Goal: Task Accomplishment & Management: Complete application form

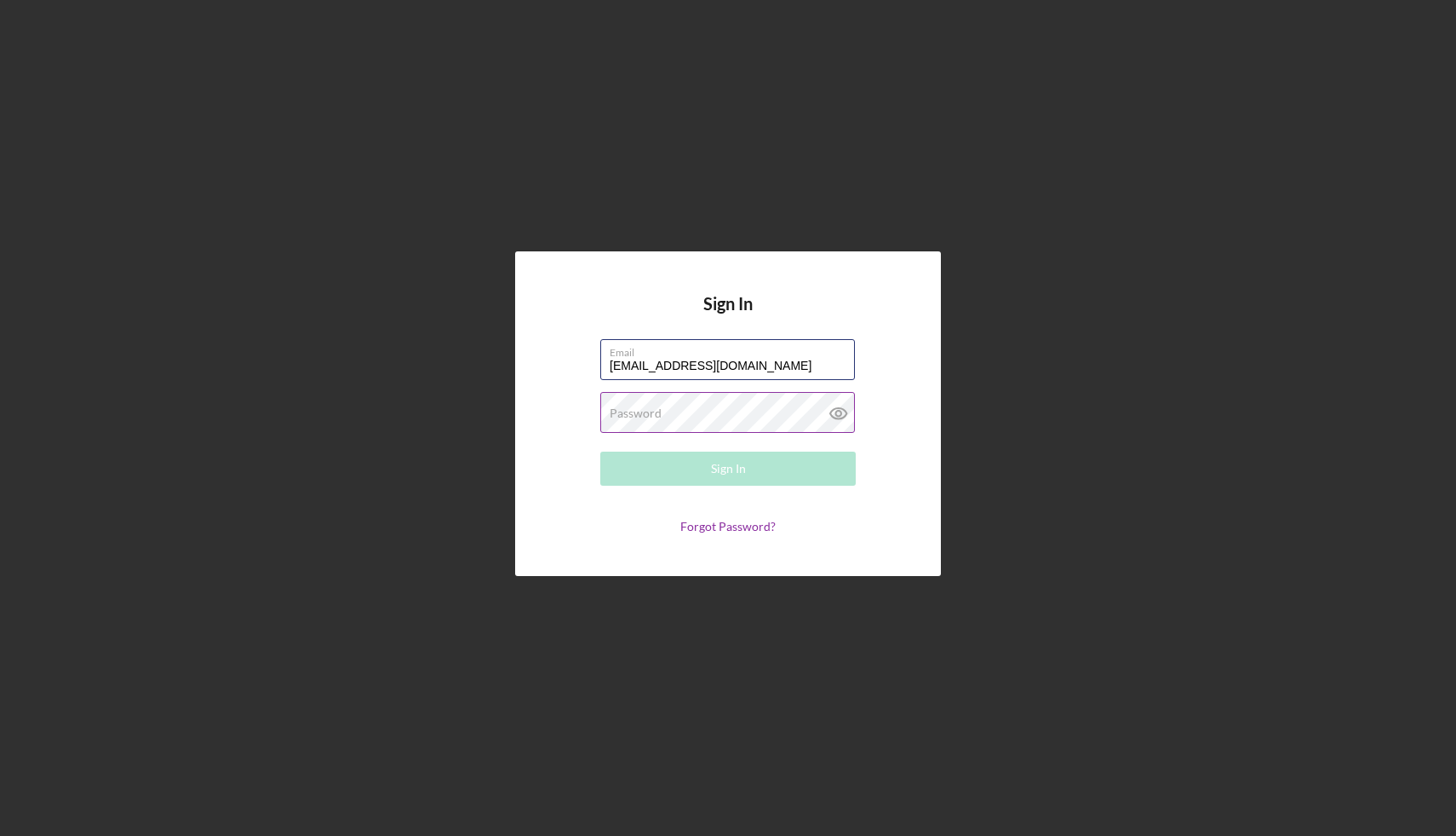
type input "[EMAIL_ADDRESS][DOMAIN_NAME]"
click at [660, 410] on label "Password" at bounding box center [636, 413] width 52 height 13
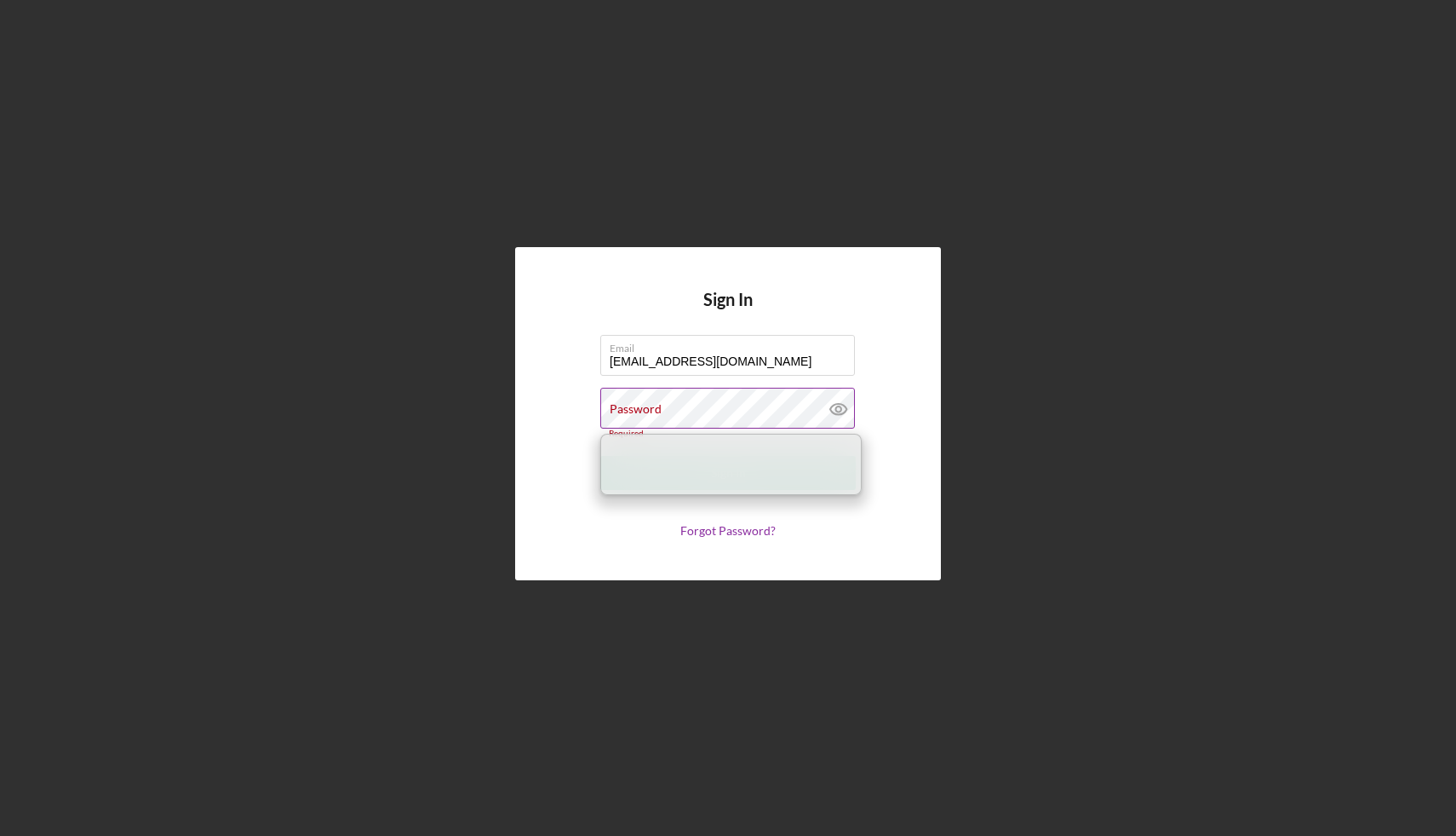
click at [636, 409] on label "Password" at bounding box center [636, 408] width 52 height 13
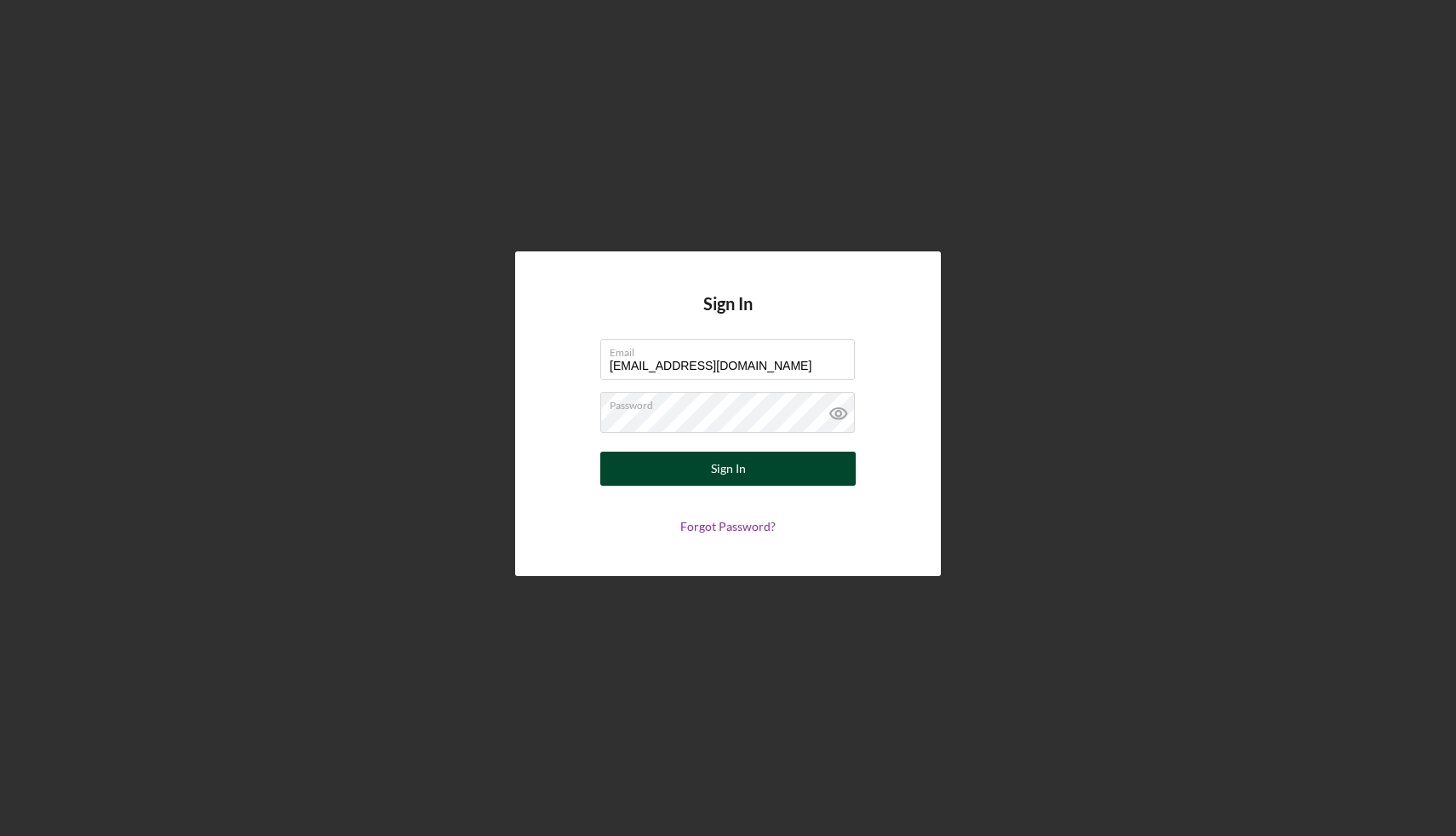
click at [720, 463] on div "Sign In" at bounding box center [728, 469] width 35 height 34
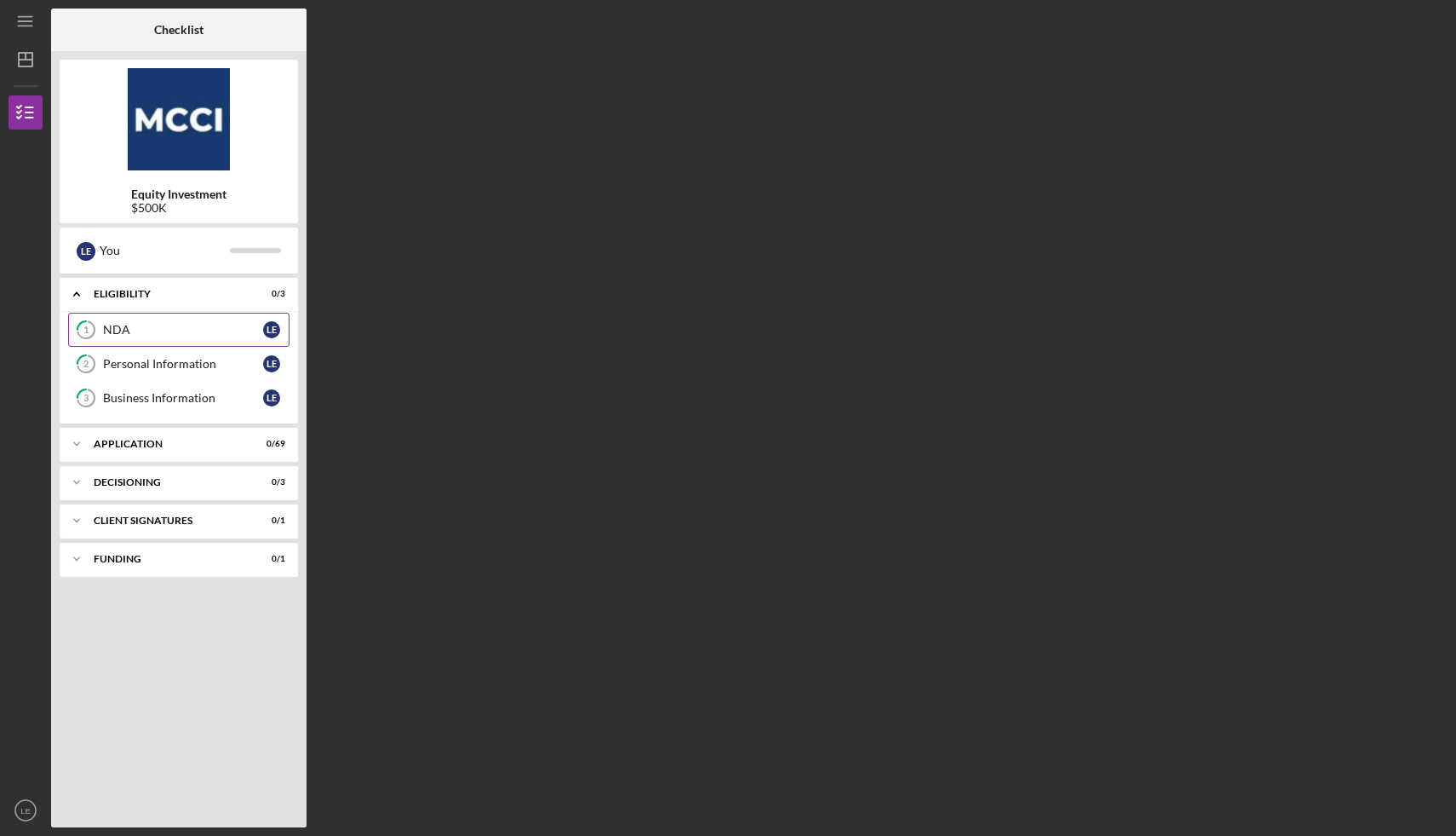
click at [130, 339] on link "1 NDA L E" at bounding box center [179, 330] width 222 height 34
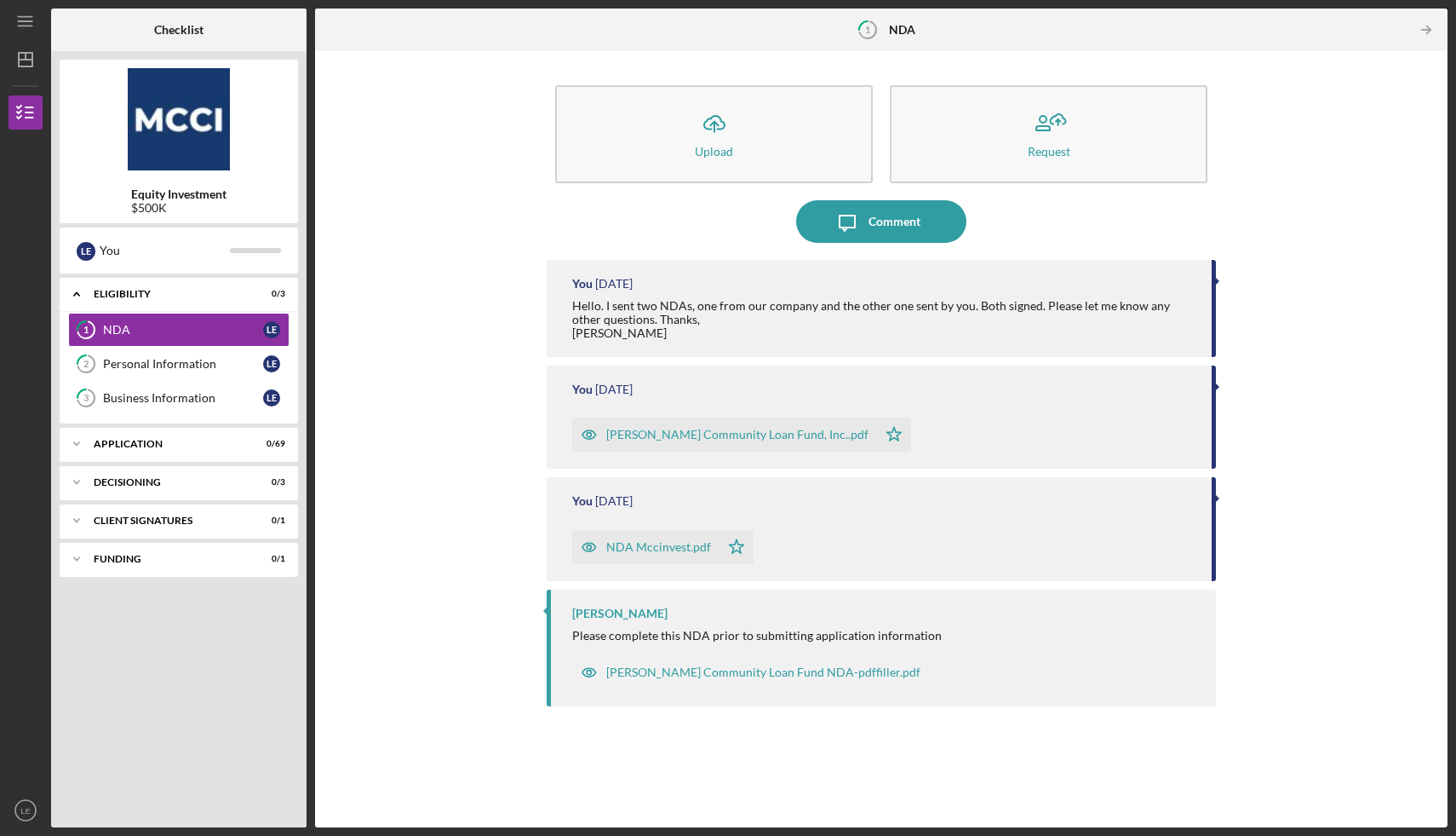
click at [684, 434] on div "[PERSON_NAME] Community Loan Fund, Inc..pdf" at bounding box center [737, 434] width 262 height 13
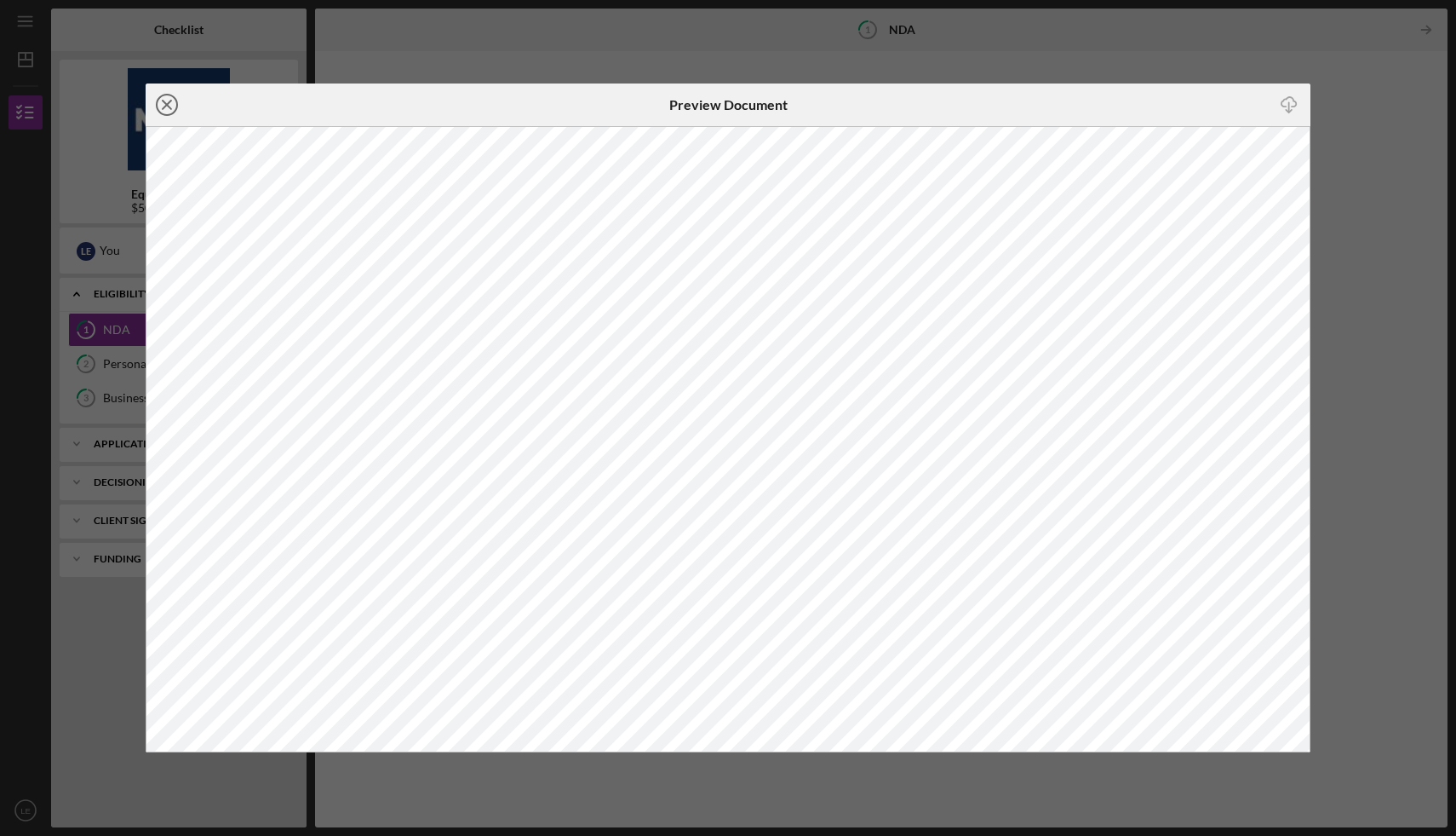
click at [163, 98] on icon "Icon/Close" at bounding box center [166, 104] width 43 height 43
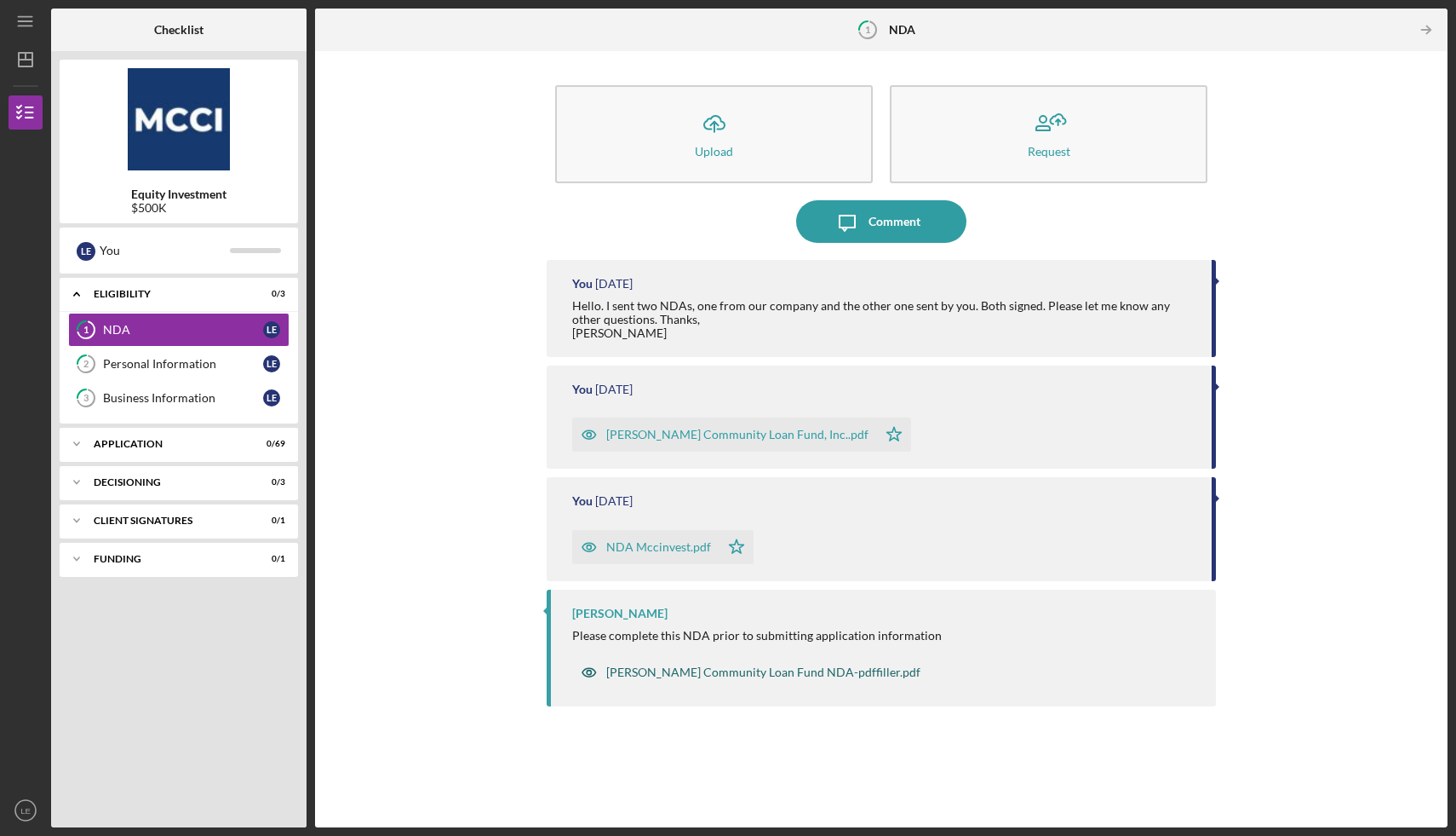
click at [685, 673] on div "[PERSON_NAME] Community Loan Fund NDA-pdffiller.pdf" at bounding box center [763, 672] width 315 height 13
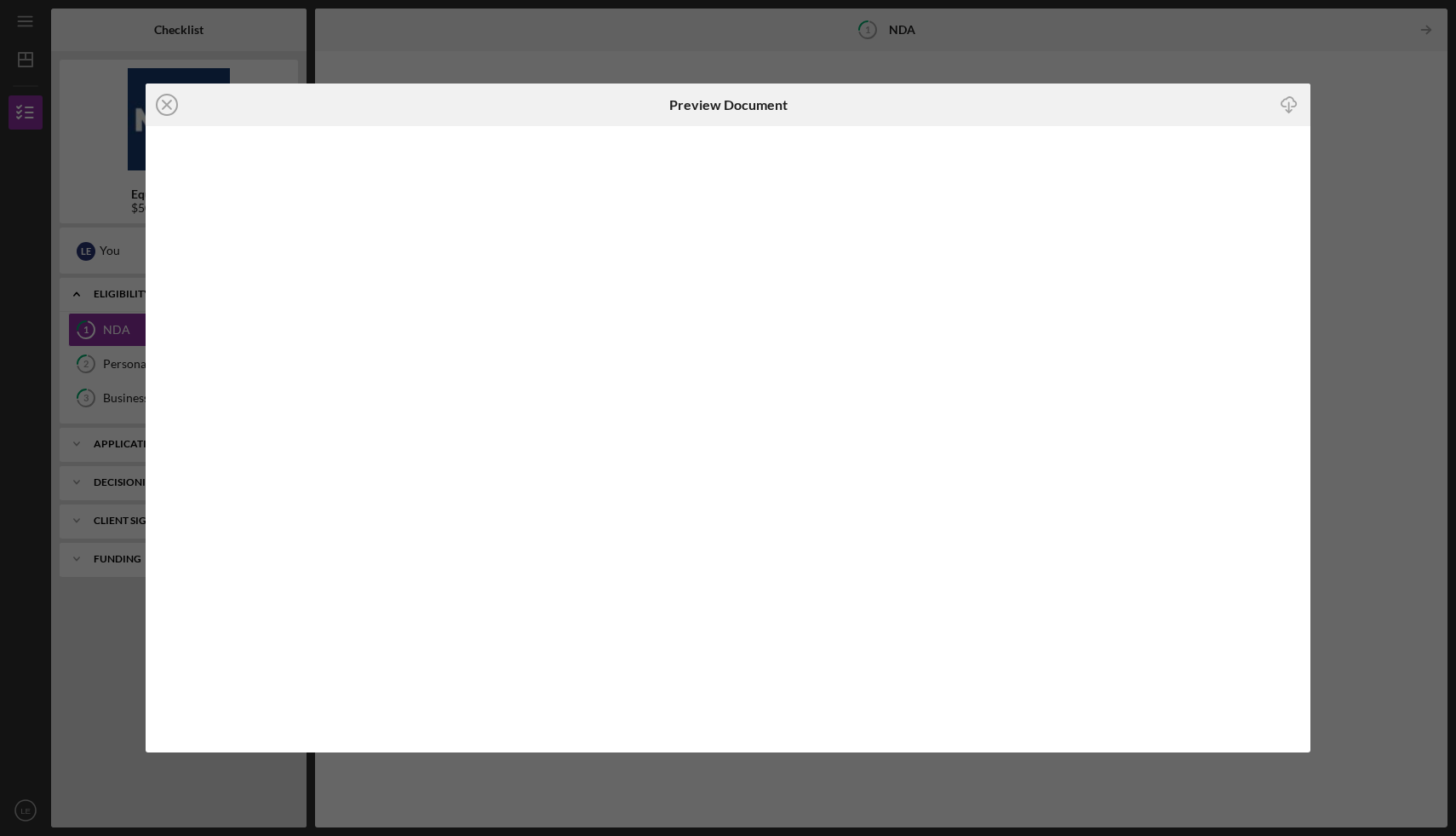
click at [1285, 105] on icon "button" at bounding box center [1288, 102] width 14 height 10
click at [168, 105] on line at bounding box center [166, 104] width 9 height 9
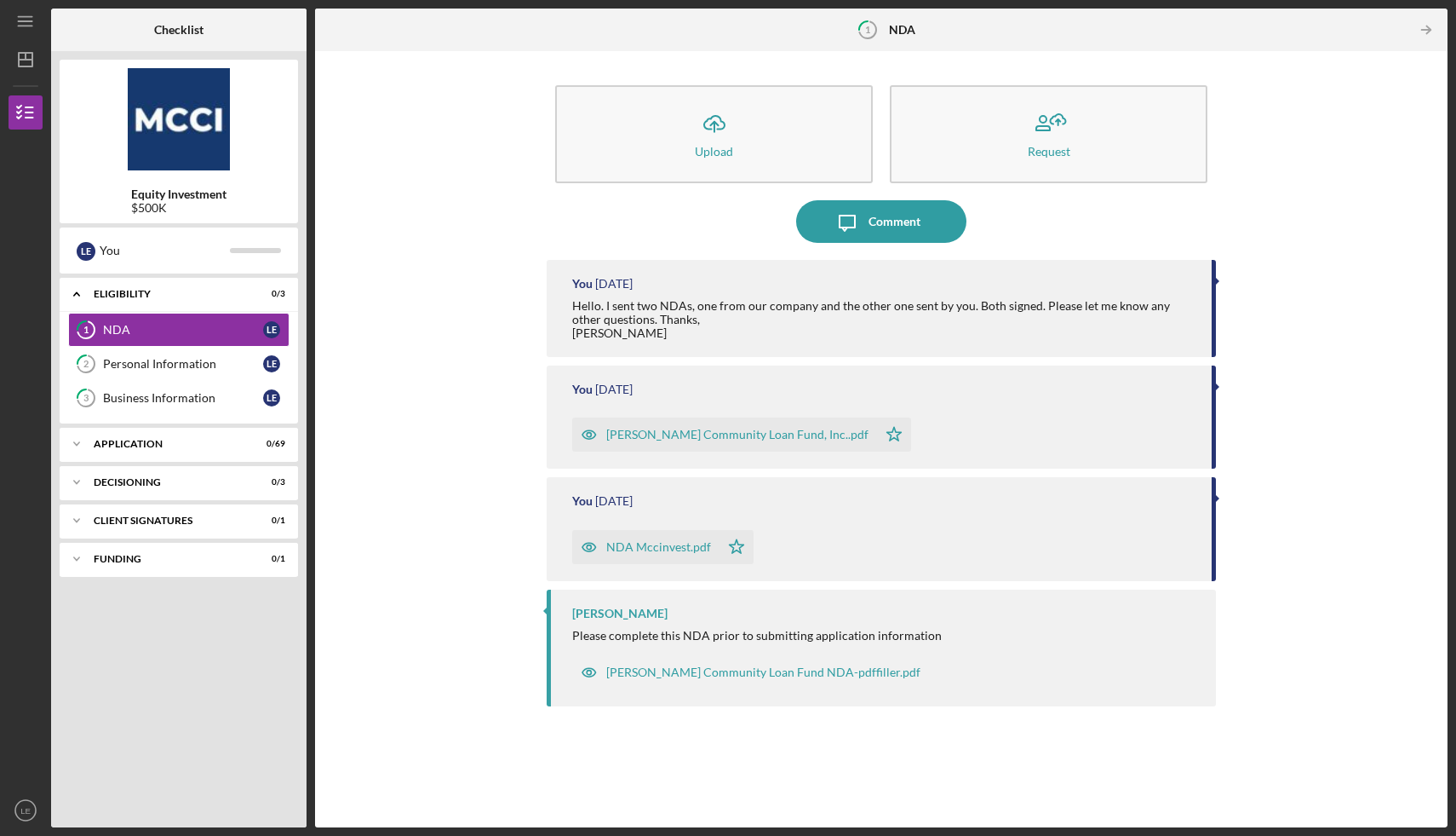
click at [657, 432] on div "[PERSON_NAME] Community Loan Fund, Inc..pdf" at bounding box center [737, 434] width 262 height 13
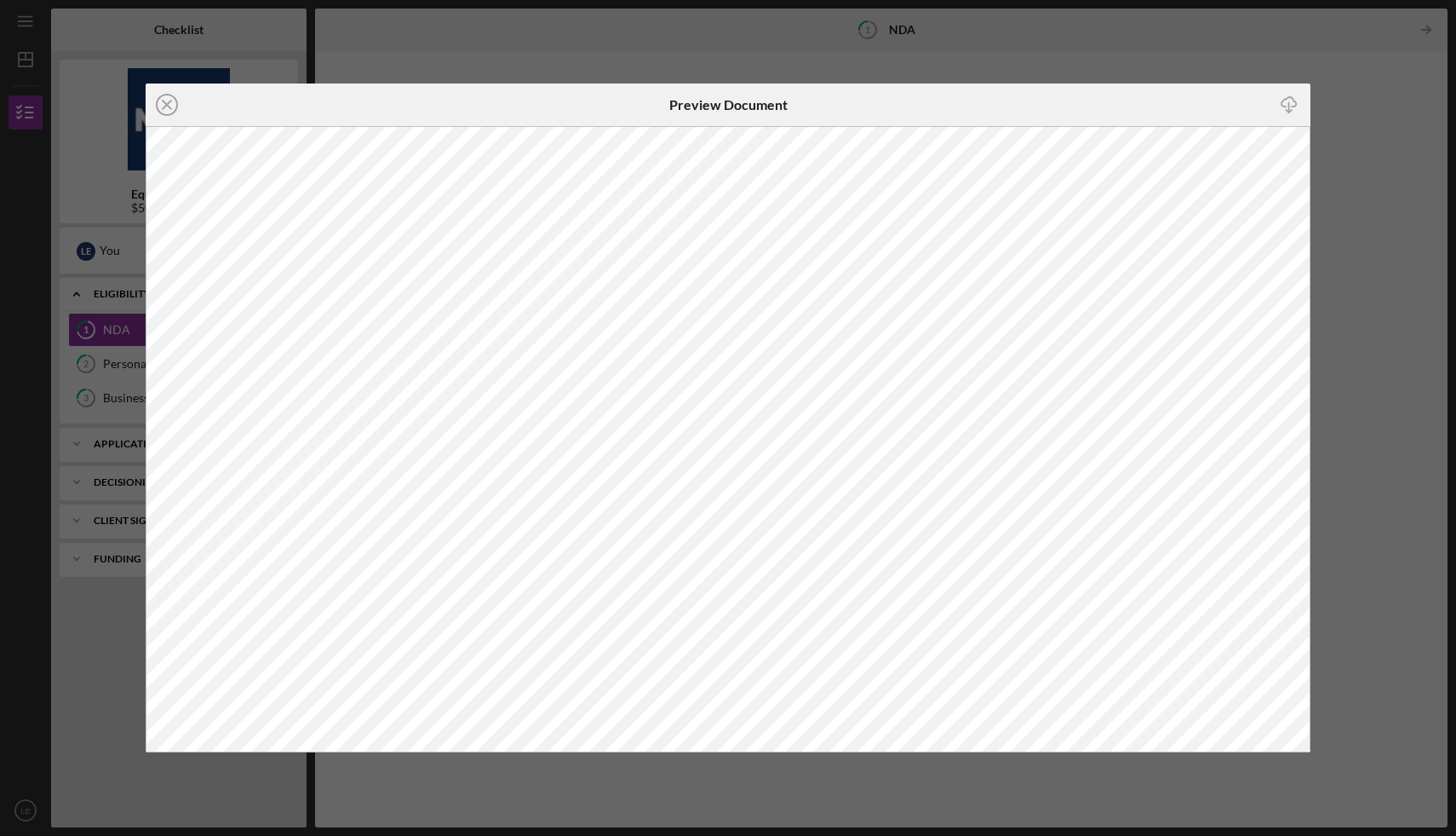
click at [1294, 106] on icon "button" at bounding box center [1288, 102] width 14 height 10
click at [165, 110] on icon "Icon/Close" at bounding box center [166, 104] width 43 height 43
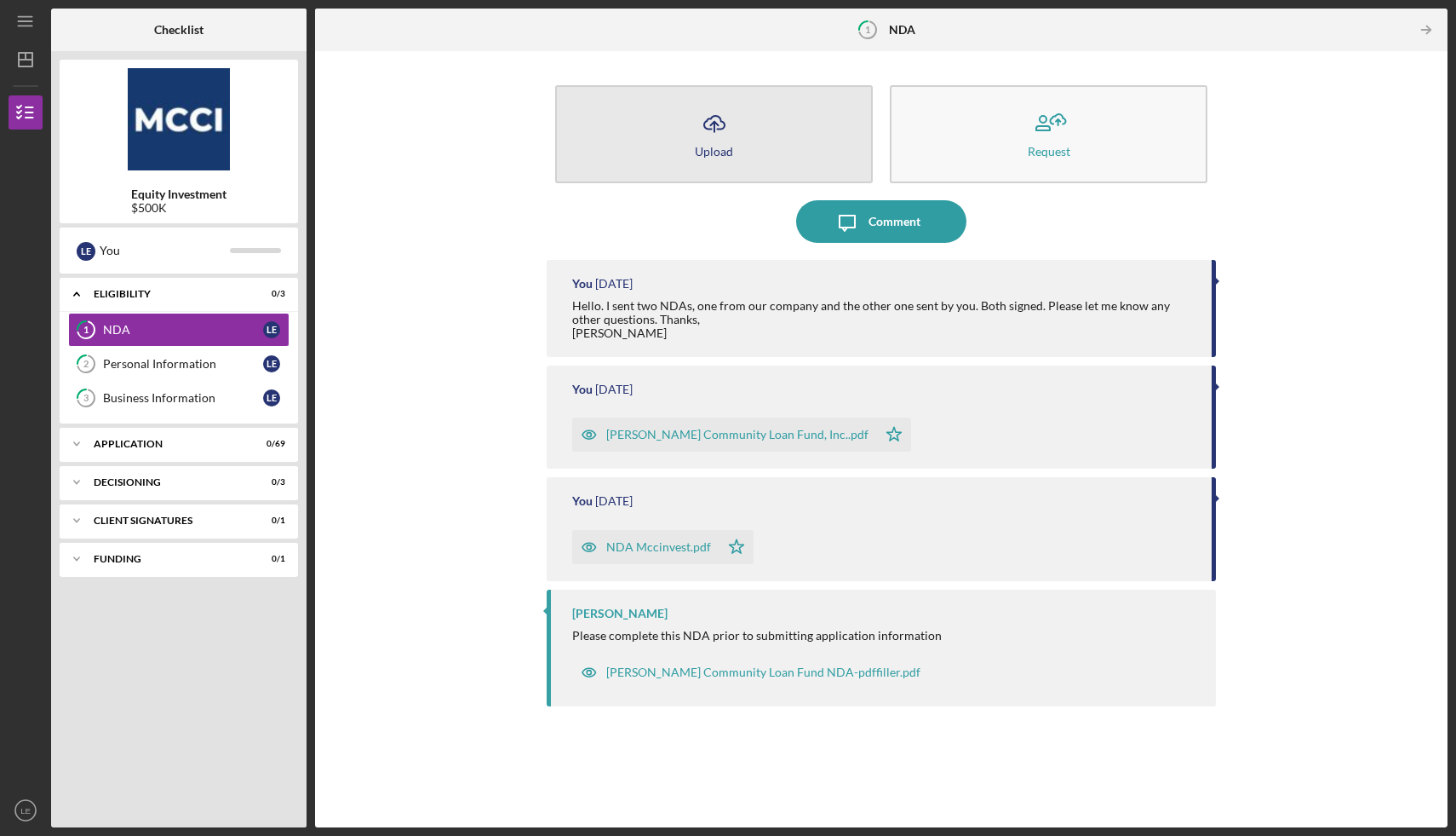
click at [728, 126] on icon "Icon/Upload" at bounding box center [714, 123] width 43 height 43
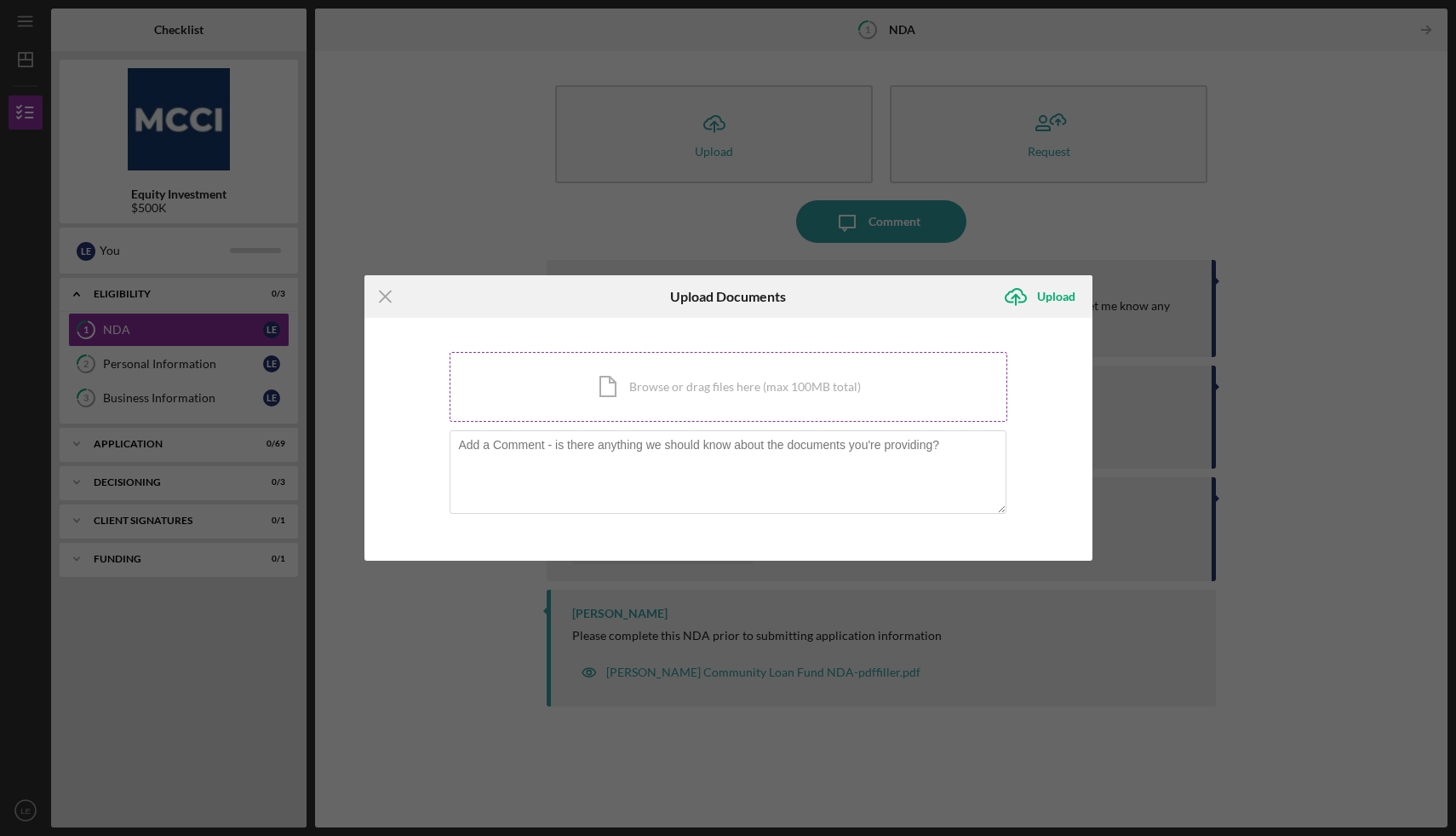
click at [607, 393] on div "Icon/Document Browse or drag files here (max 100MB total) Tap to choose files o…" at bounding box center [728, 386] width 557 height 70
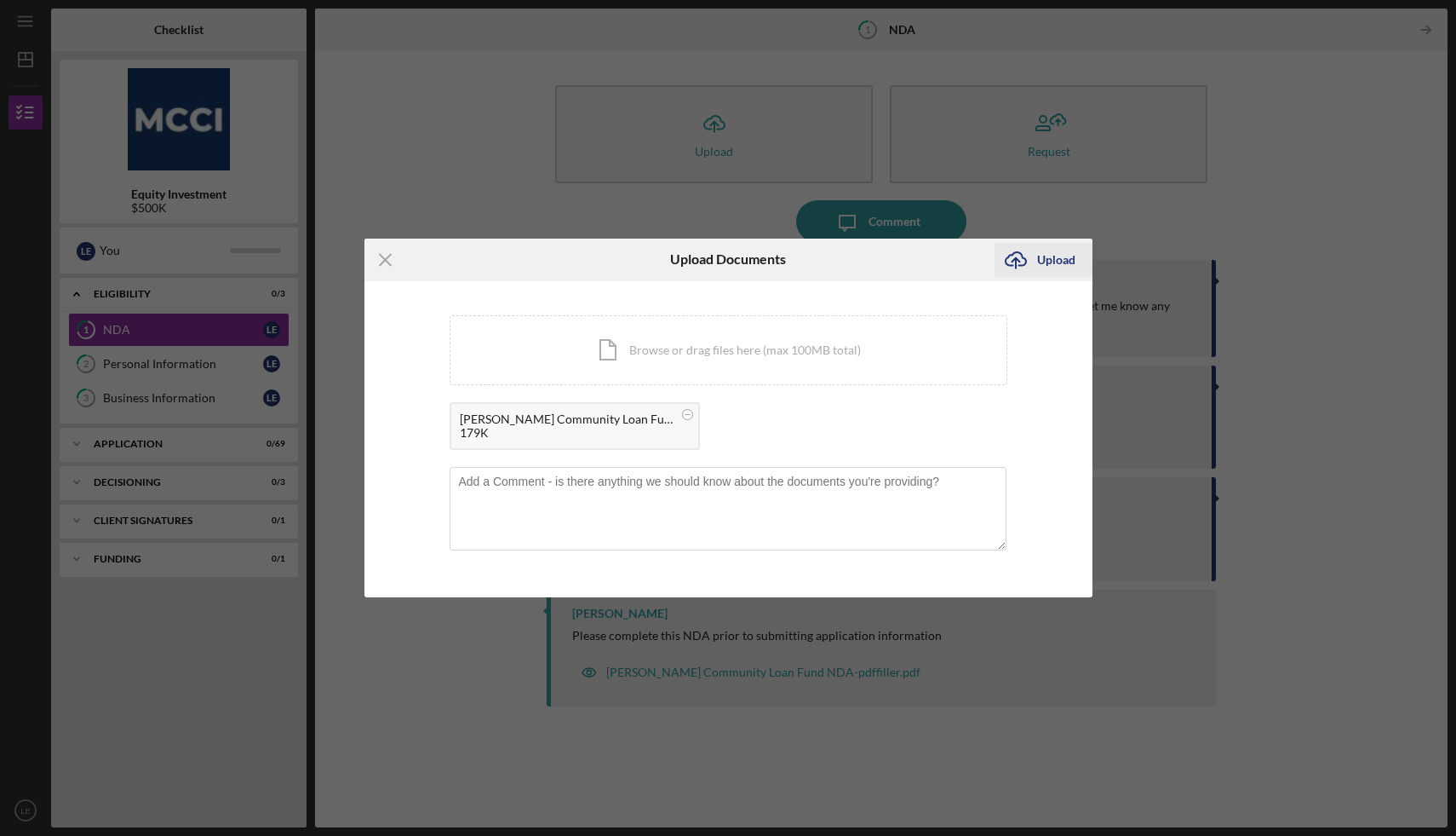
click at [1059, 258] on div "Upload" at bounding box center [1056, 260] width 38 height 34
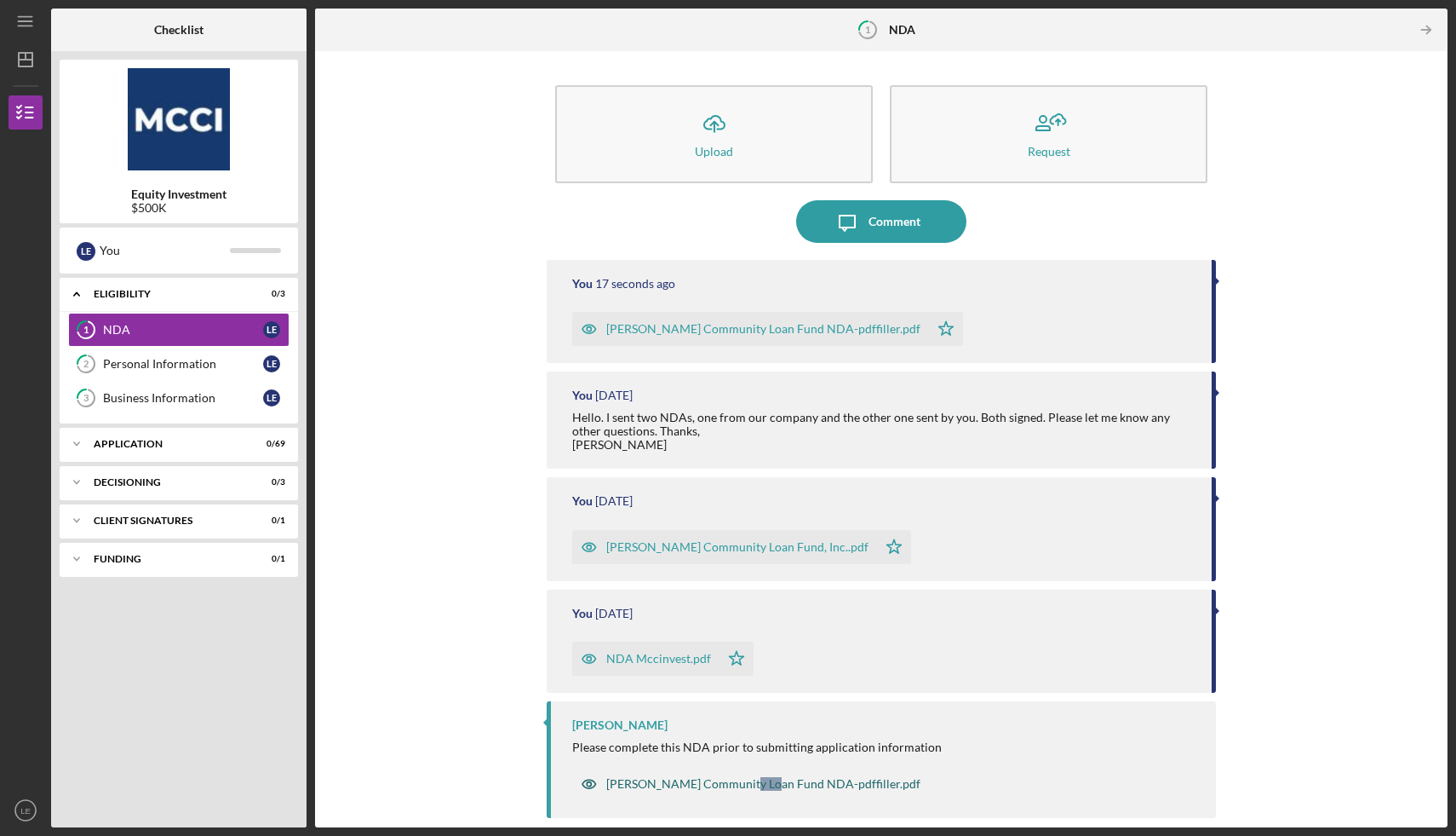
click at [673, 768] on div "[PERSON_NAME] Community Loan Fund NDA-pdffiller.pdf" at bounding box center [750, 784] width 357 height 34
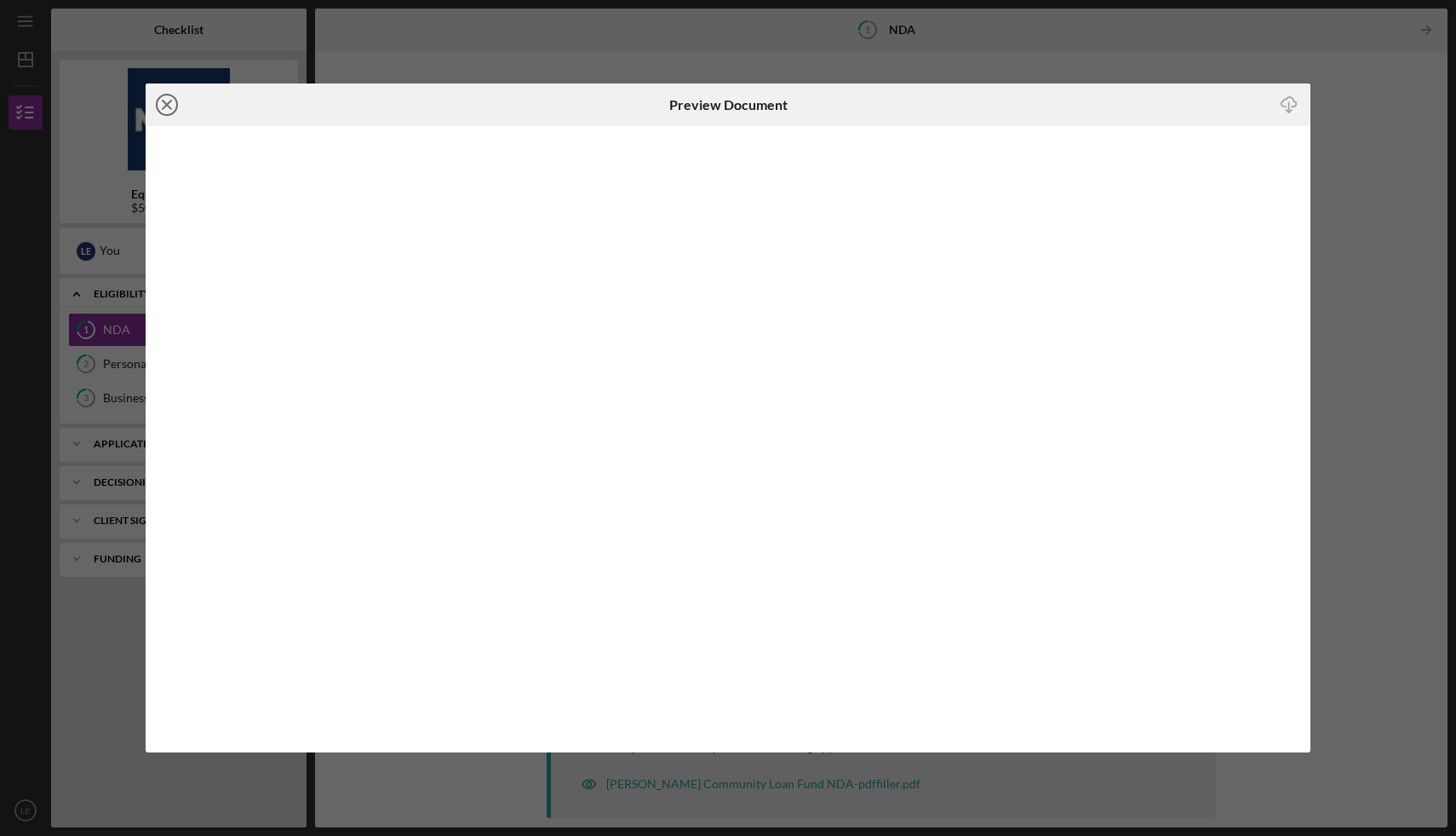
click at [170, 102] on icon "Icon/Close" at bounding box center [166, 104] width 43 height 43
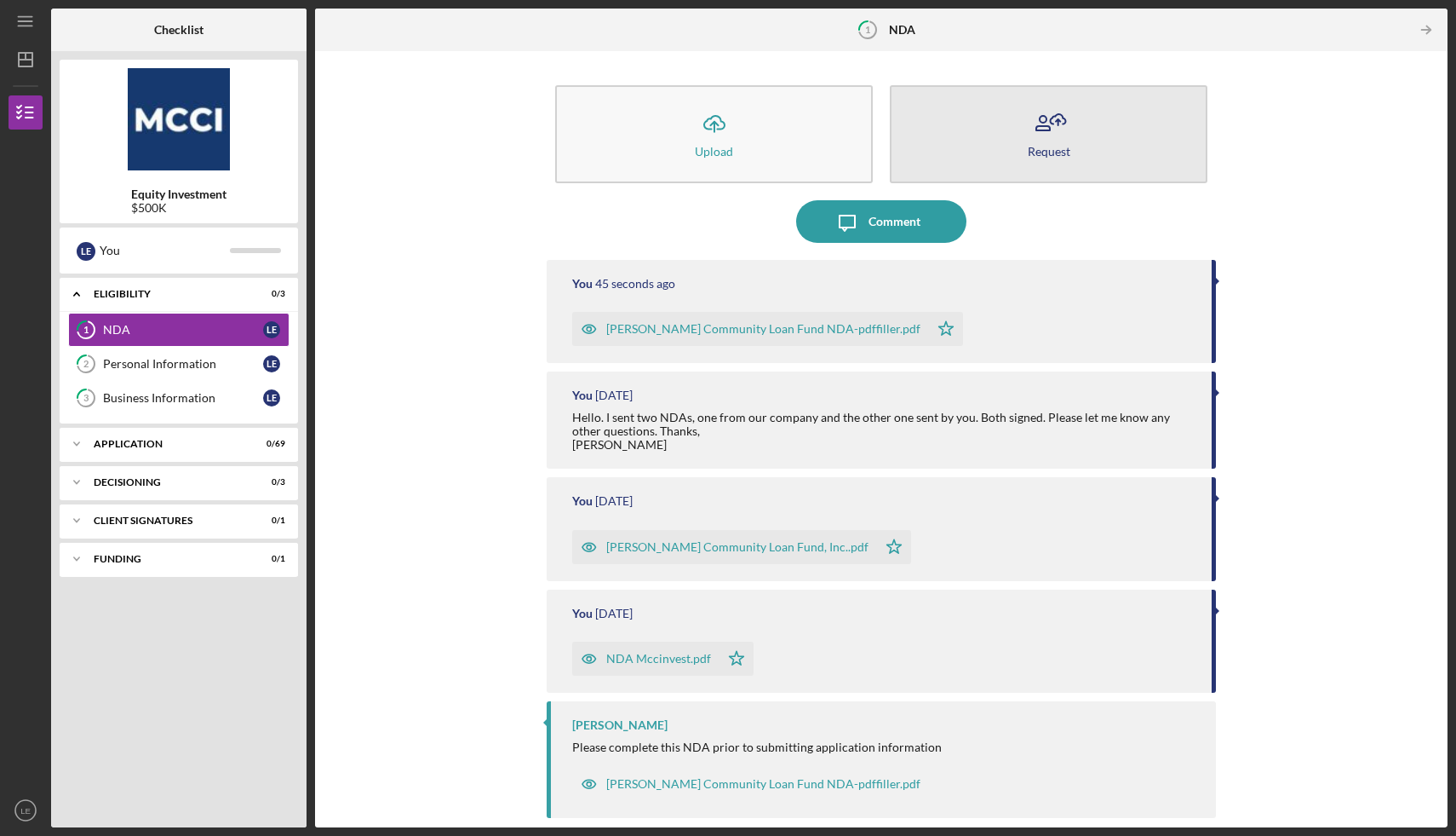
click at [1045, 139] on icon "button" at bounding box center [1049, 123] width 43 height 43
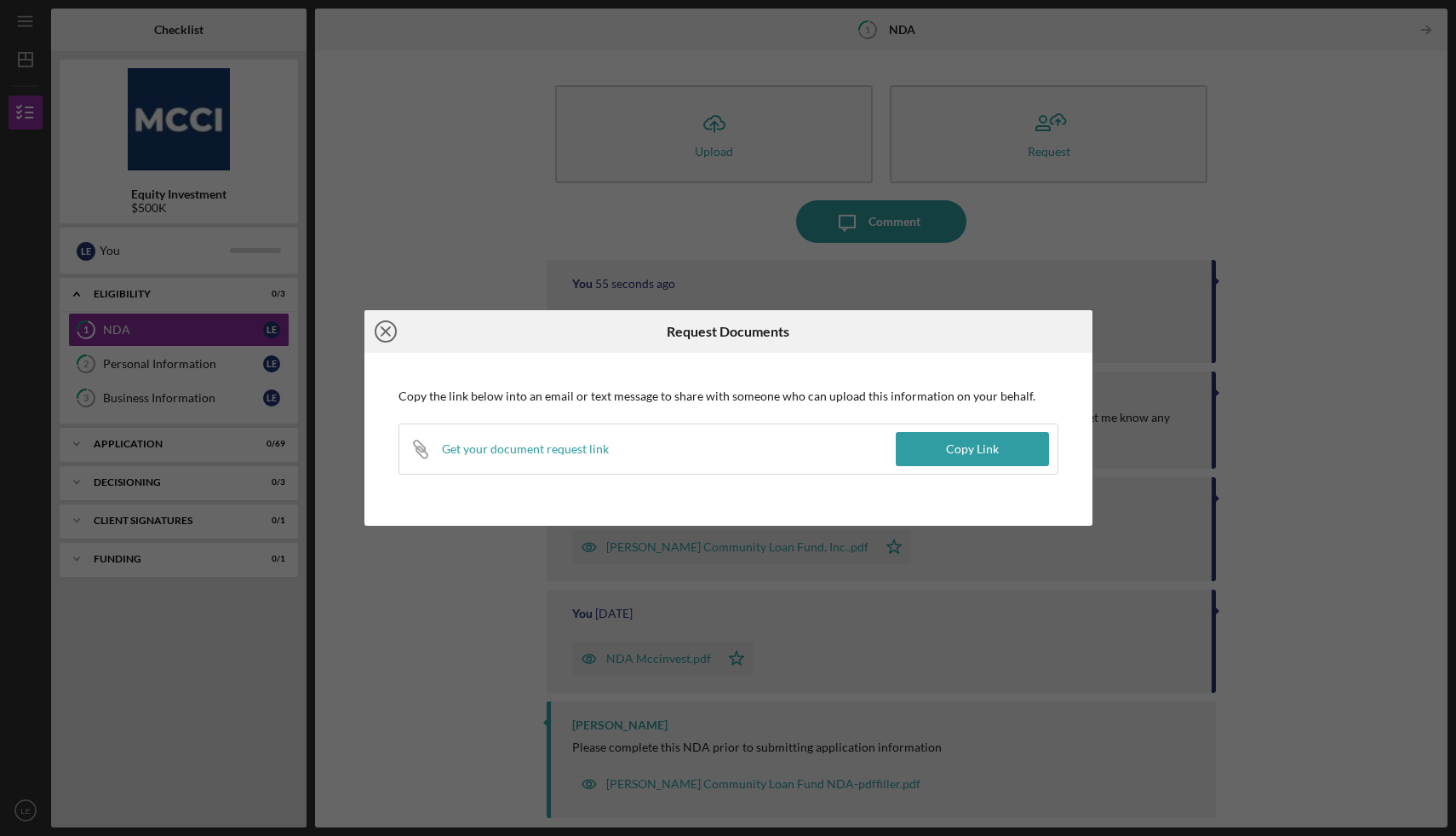
click at [392, 326] on icon "Icon/Close" at bounding box center [385, 331] width 43 height 43
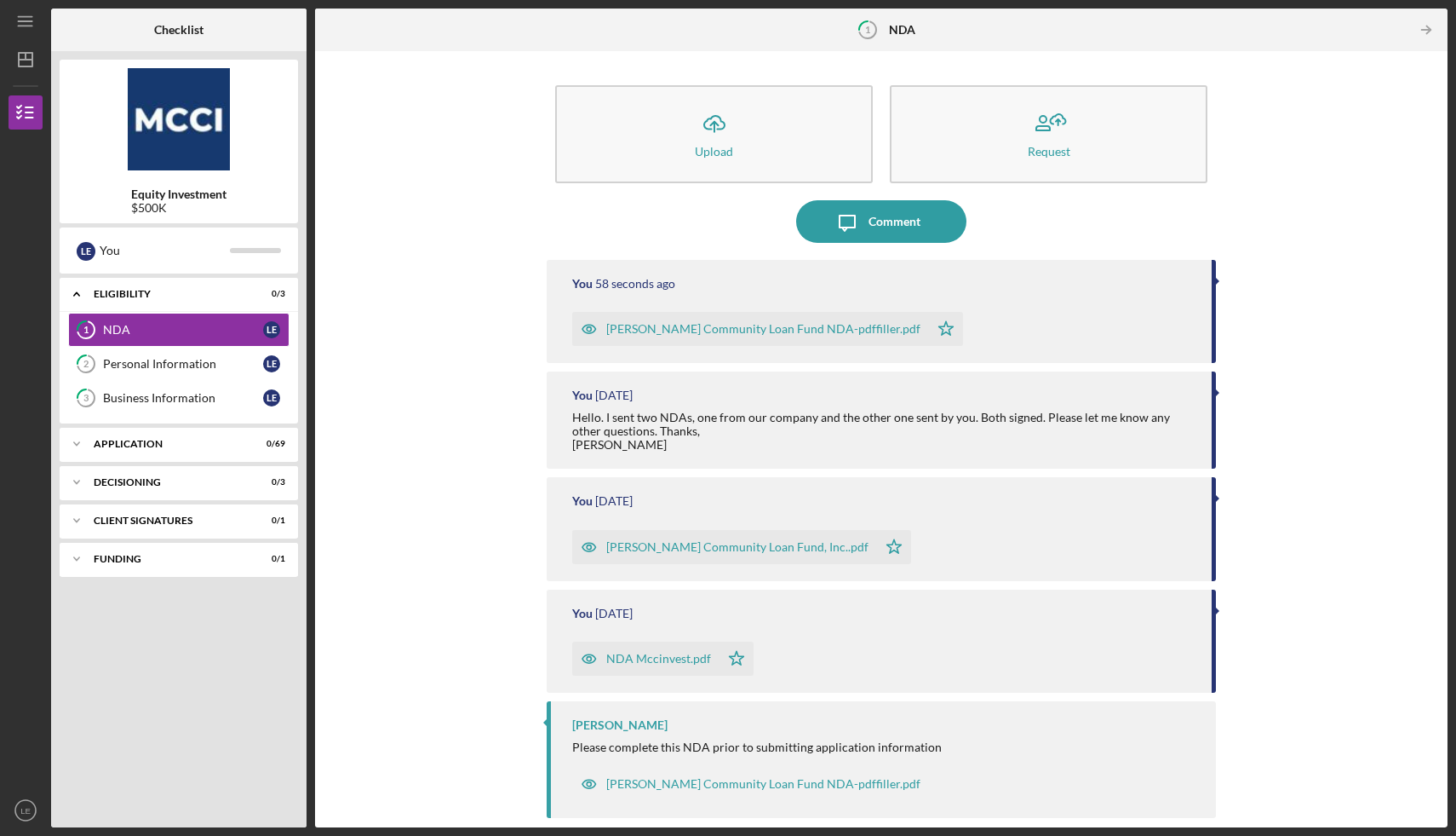
click at [1266, 538] on div "Icon/Upload Upload Request Icon/Message Comment You 58 seconds ago [PERSON_NAME…" at bounding box center [880, 439] width 1116 height 759
click at [667, 663] on div "NDA Mccinvest.pdf" at bounding box center [659, 658] width 105 height 13
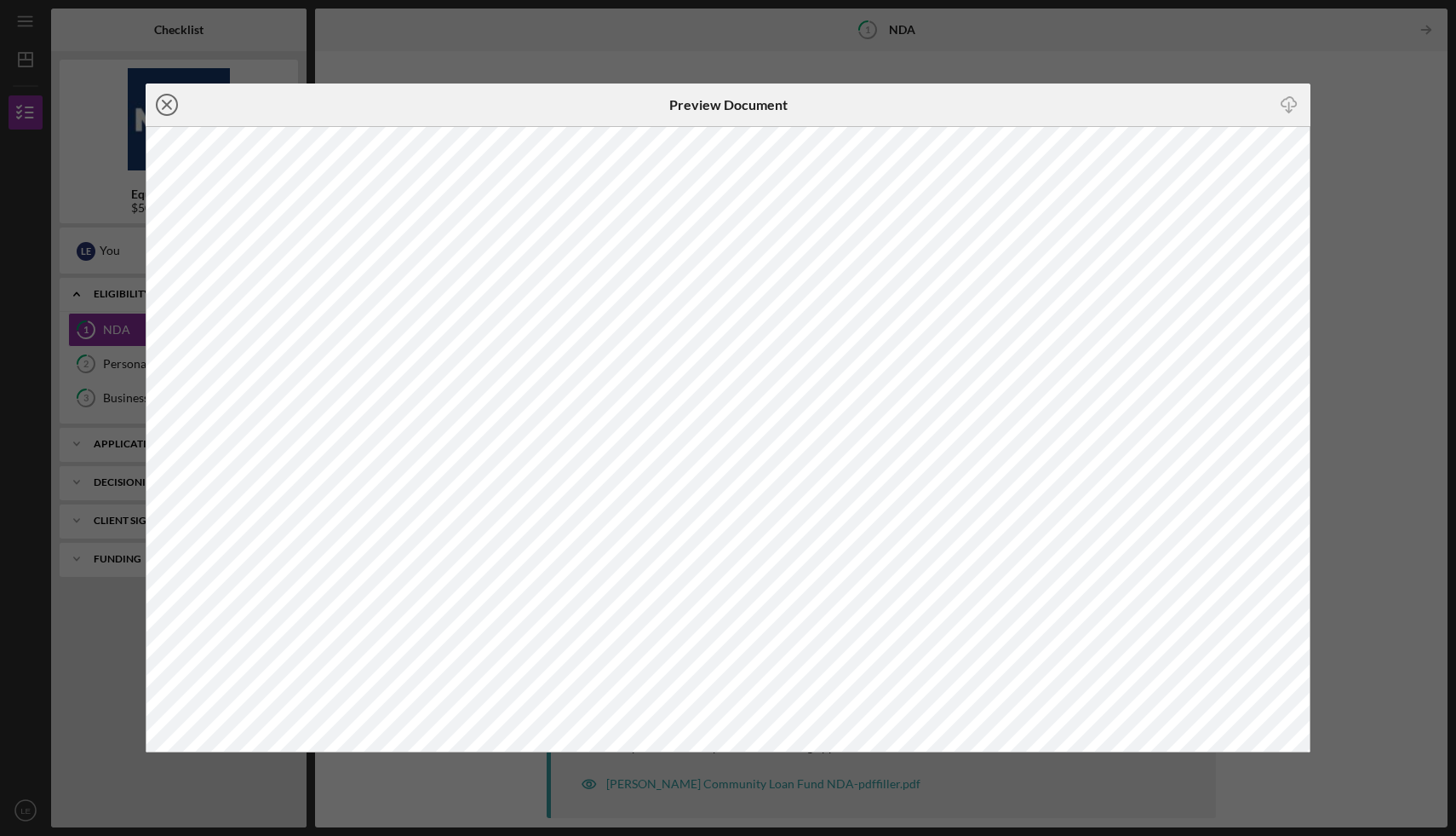
click at [167, 100] on icon "Icon/Close" at bounding box center [166, 104] width 43 height 43
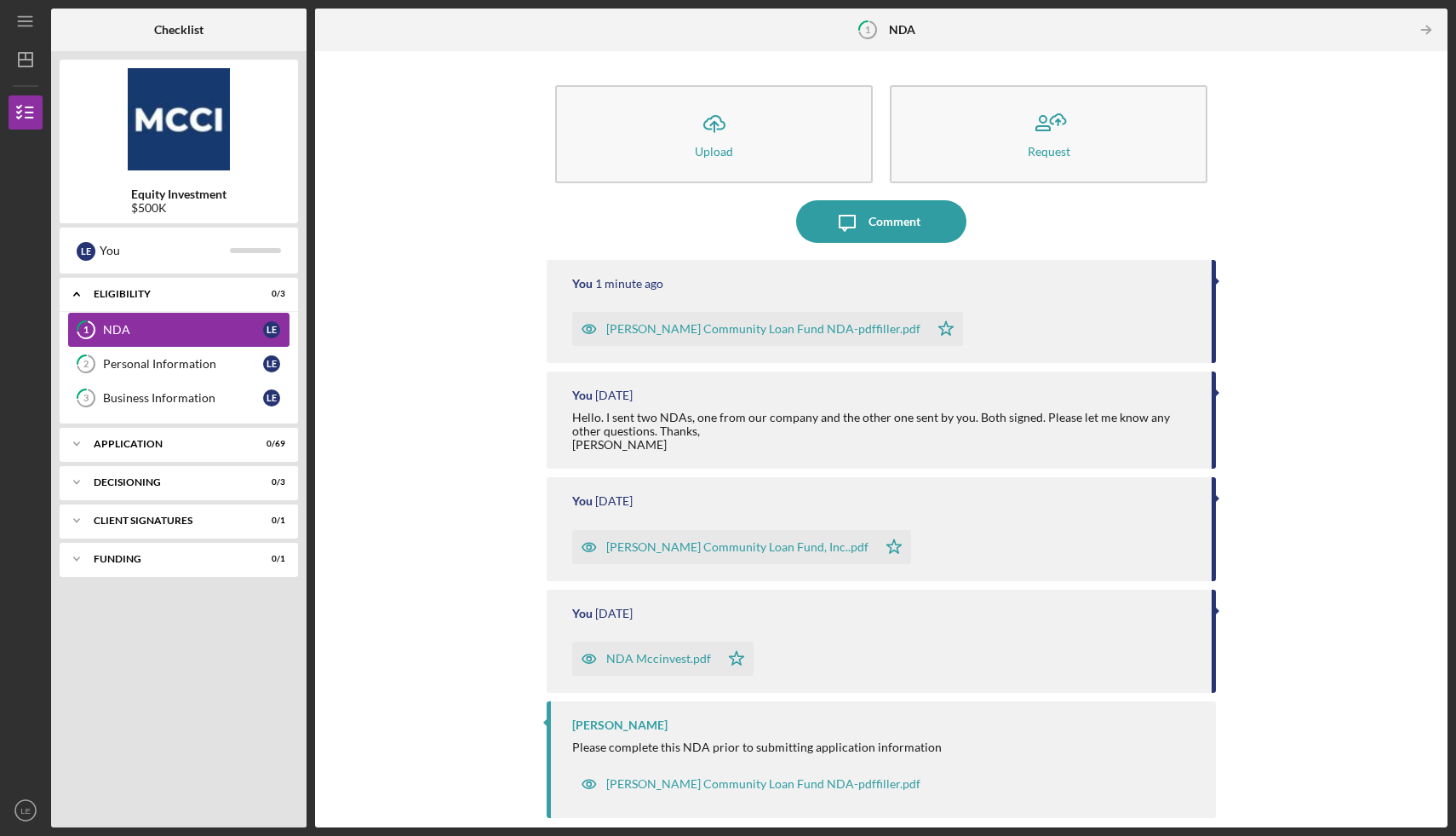
click at [120, 327] on div "NDA" at bounding box center [183, 330] width 160 height 13
click at [116, 330] on div "NDA" at bounding box center [183, 330] width 160 height 13
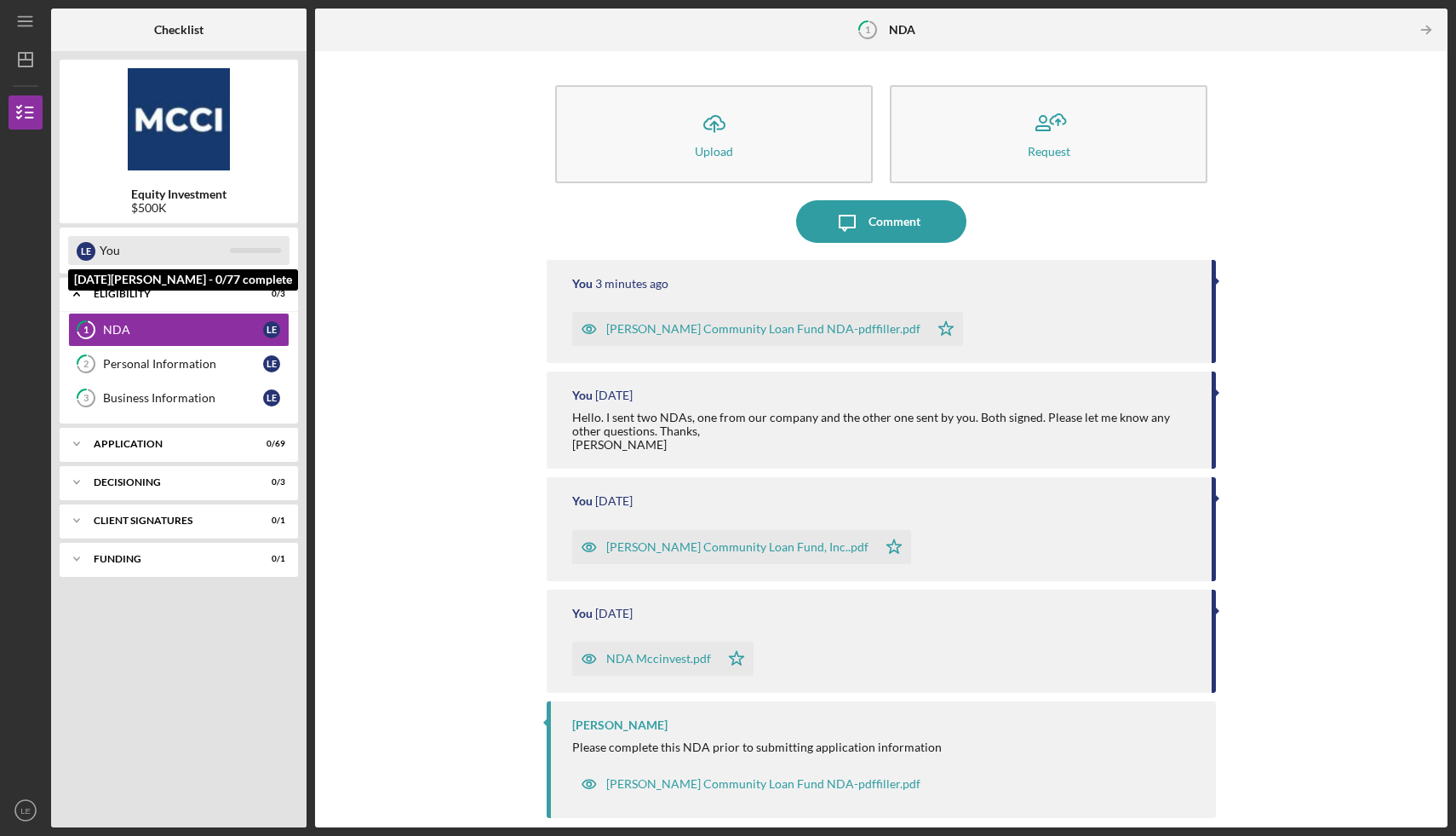
click at [109, 253] on div "You" at bounding box center [164, 251] width 130 height 29
click at [87, 245] on div "L E" at bounding box center [86, 252] width 19 height 19
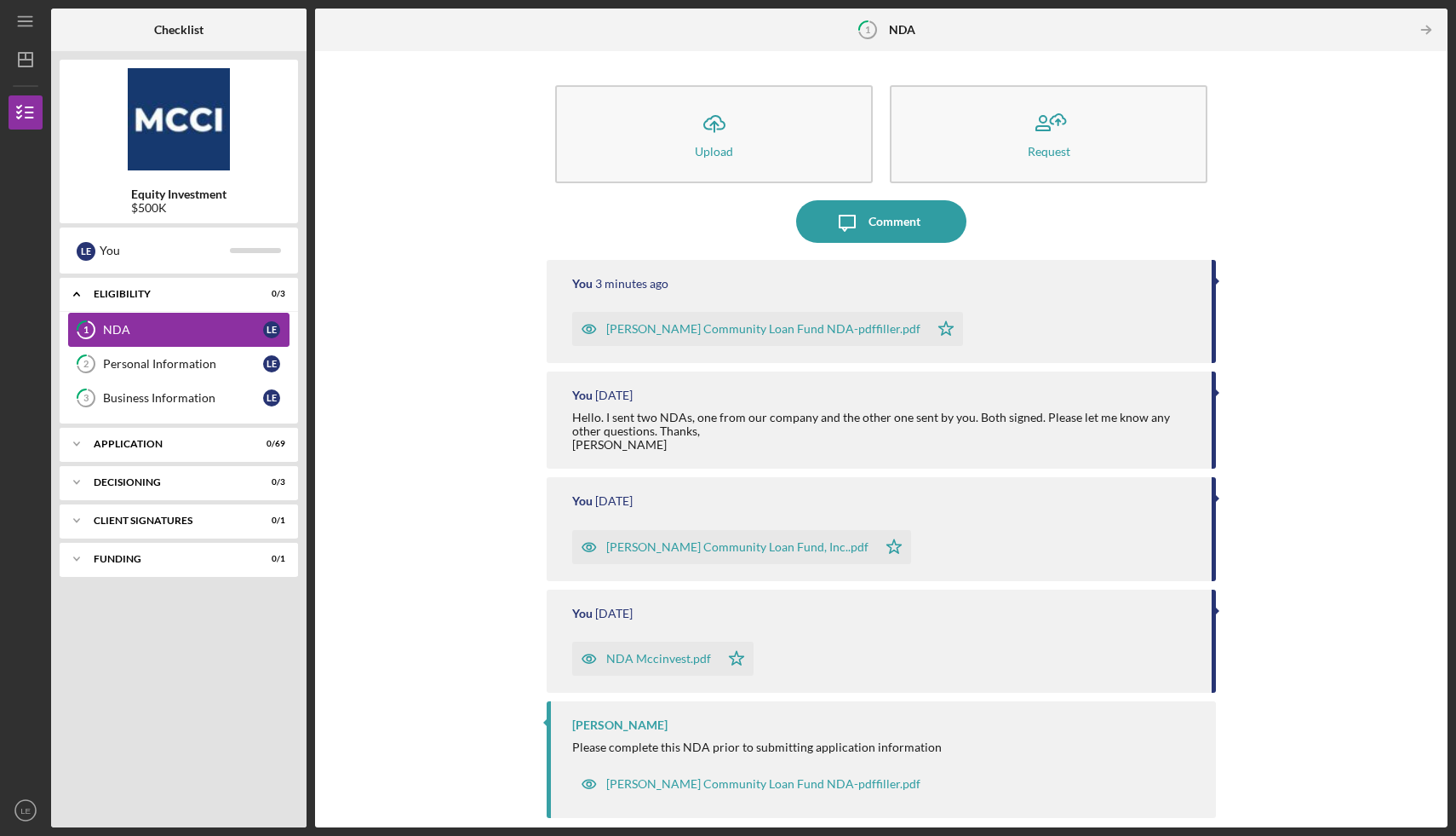
click at [114, 331] on div "NDA" at bounding box center [183, 330] width 160 height 13
click at [207, 363] on div "Personal Information" at bounding box center [183, 363] width 160 height 13
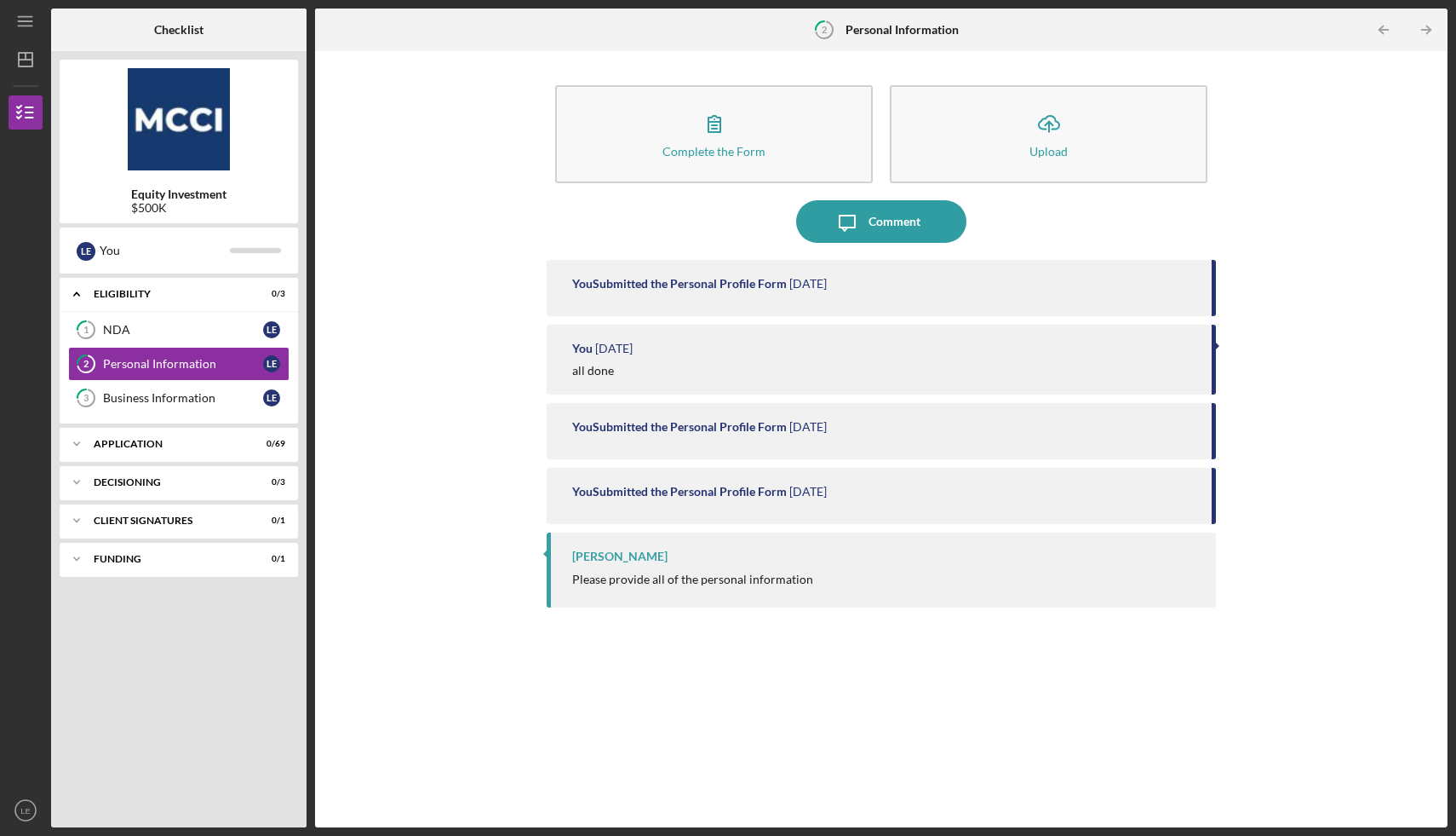
click at [688, 428] on div "You Submitted the Personal Profile Form" at bounding box center [679, 427] width 214 height 13
click at [628, 559] on div "[PERSON_NAME]" at bounding box center [619, 556] width 96 height 13
click at [610, 562] on div "[PERSON_NAME]" at bounding box center [619, 556] width 96 height 13
click at [758, 536] on div "[PERSON_NAME] Please provide all of the personal information" at bounding box center [881, 569] width 669 height 74
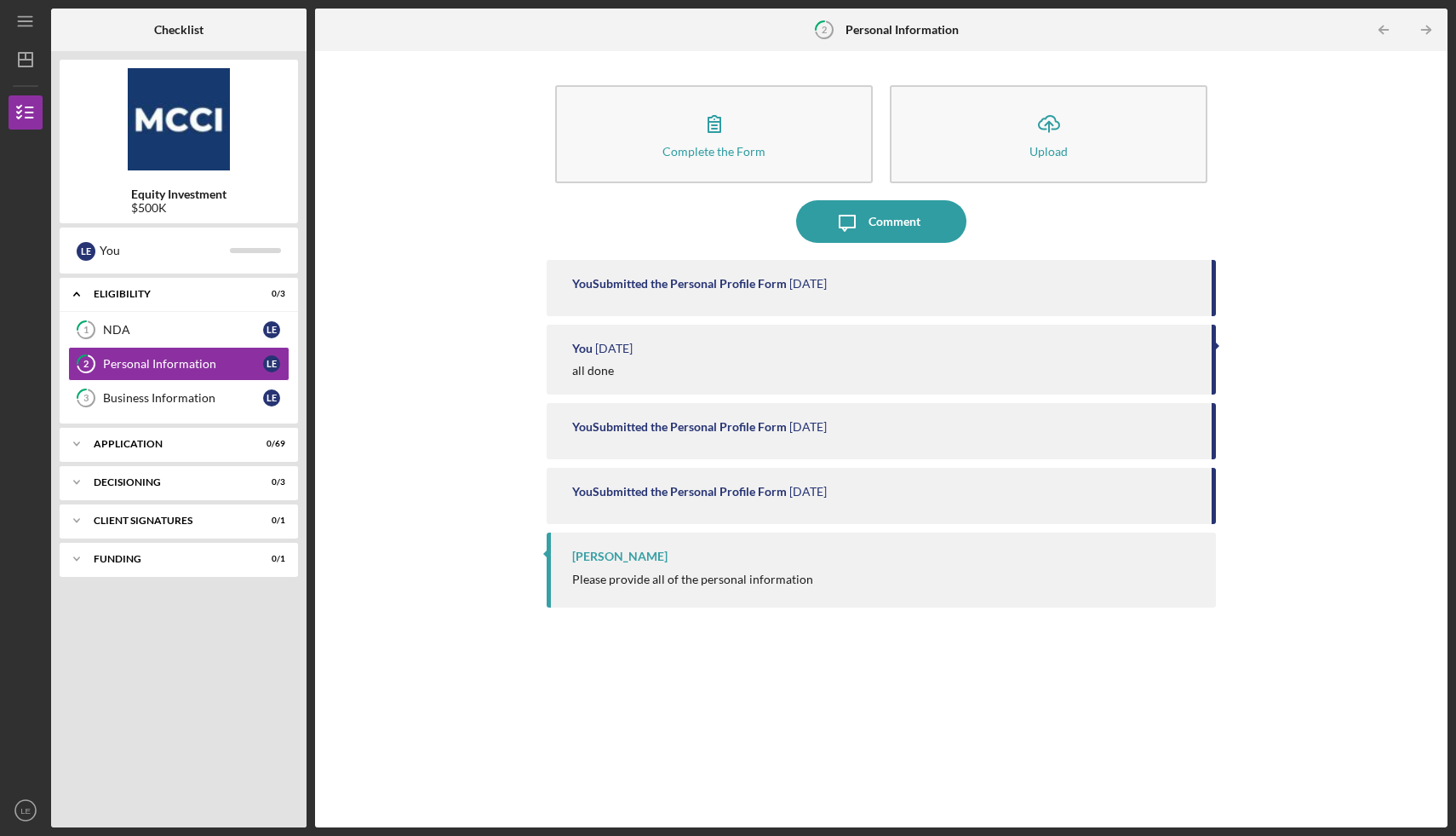
click at [863, 583] on div "Please provide all of the personal information" at bounding box center [884, 579] width 626 height 13
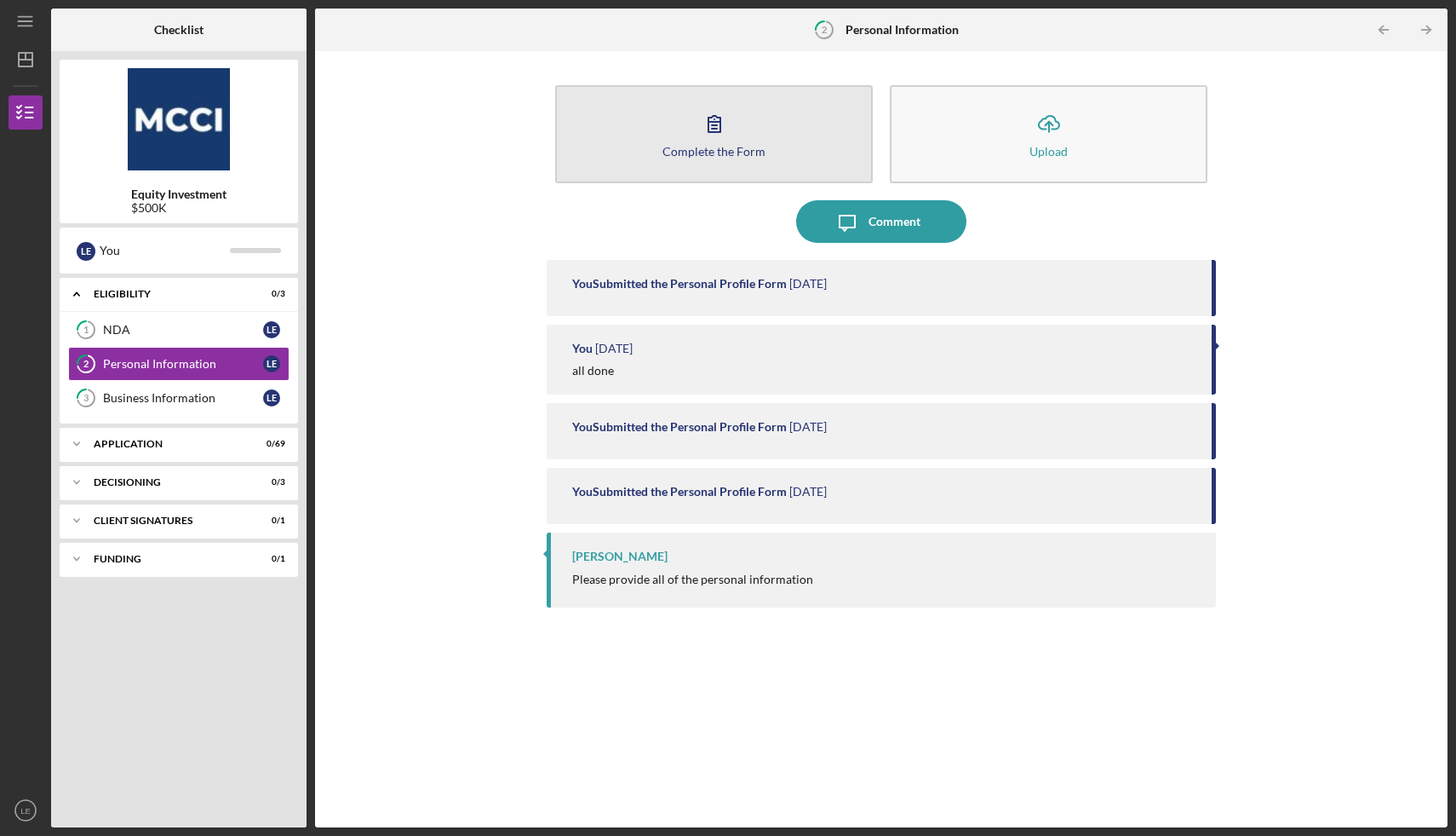
click at [728, 129] on icon "button" at bounding box center [714, 123] width 43 height 43
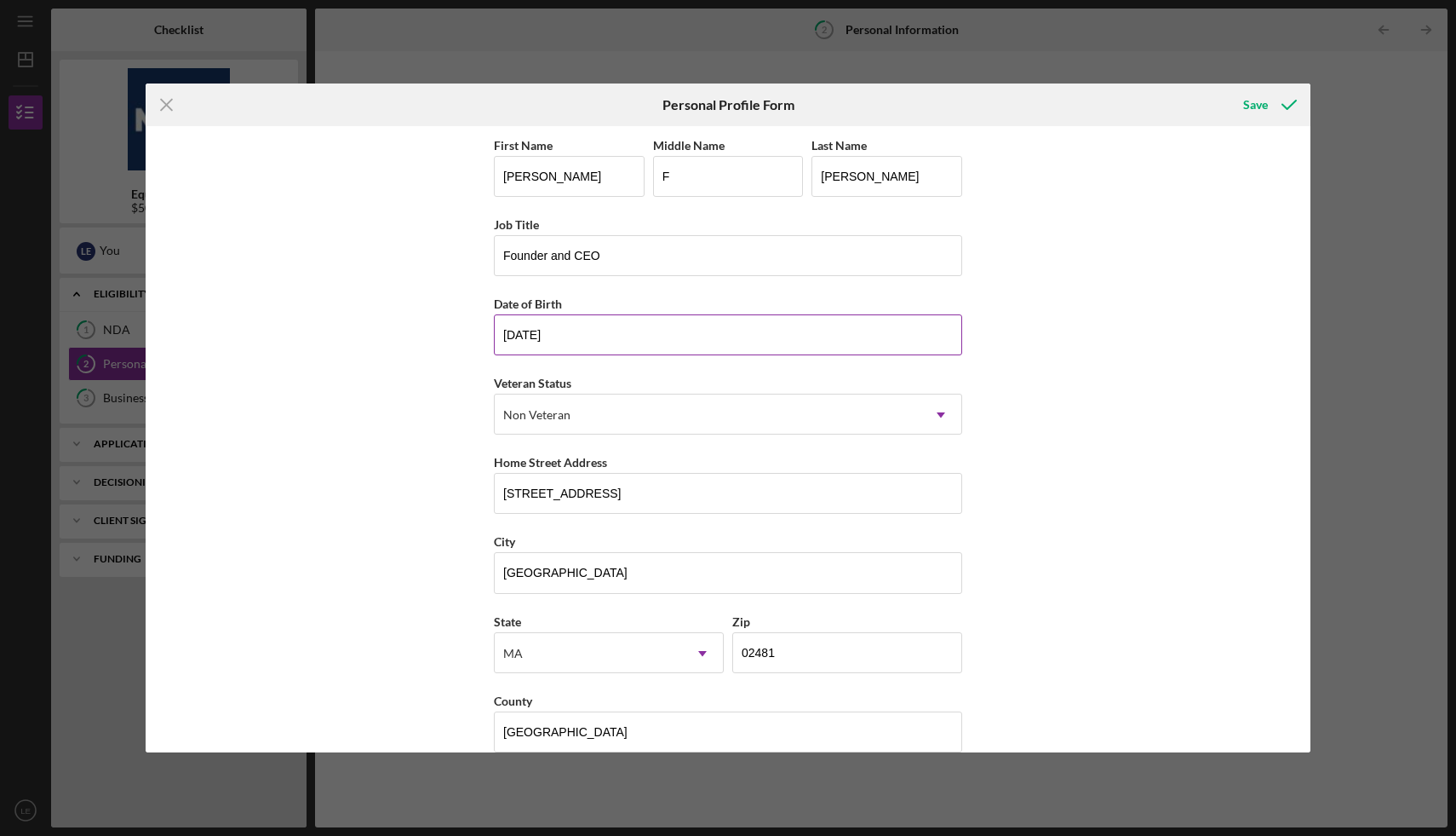
scroll to position [25, 0]
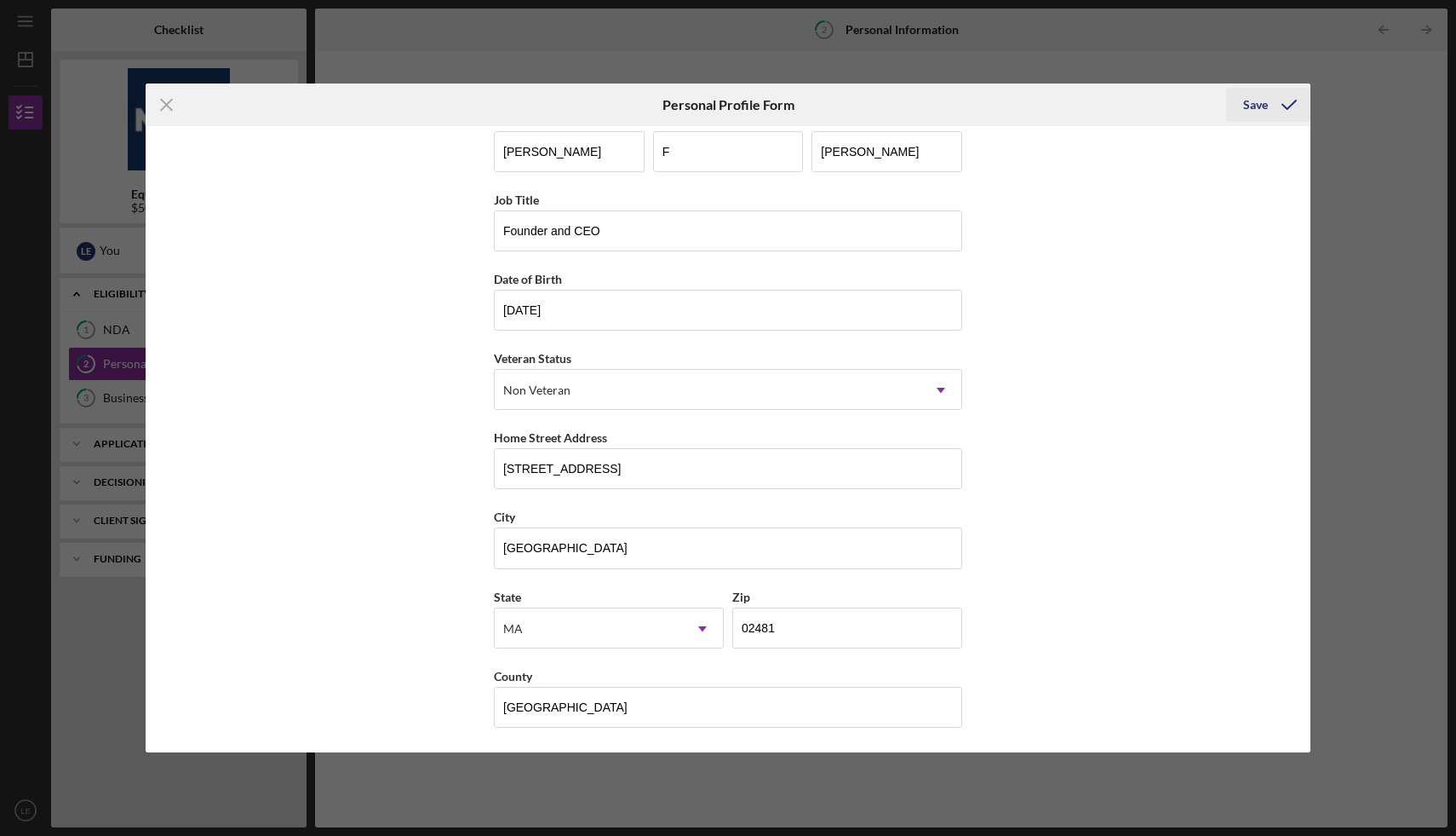
click at [1250, 107] on div "Save" at bounding box center [1255, 105] width 25 height 34
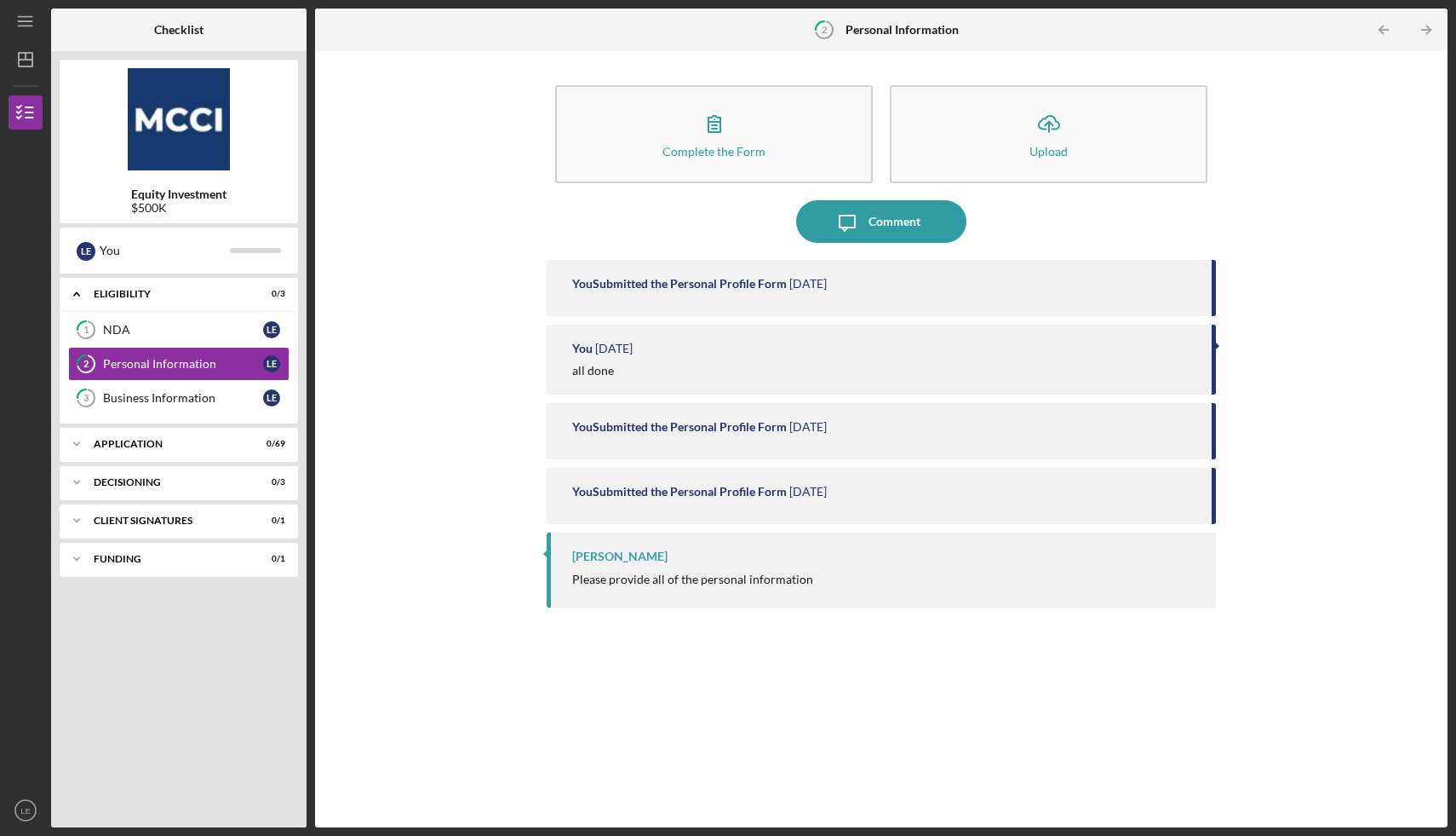
click at [647, 428] on div "You Submitted the Personal Profile Form" at bounding box center [679, 427] width 214 height 13
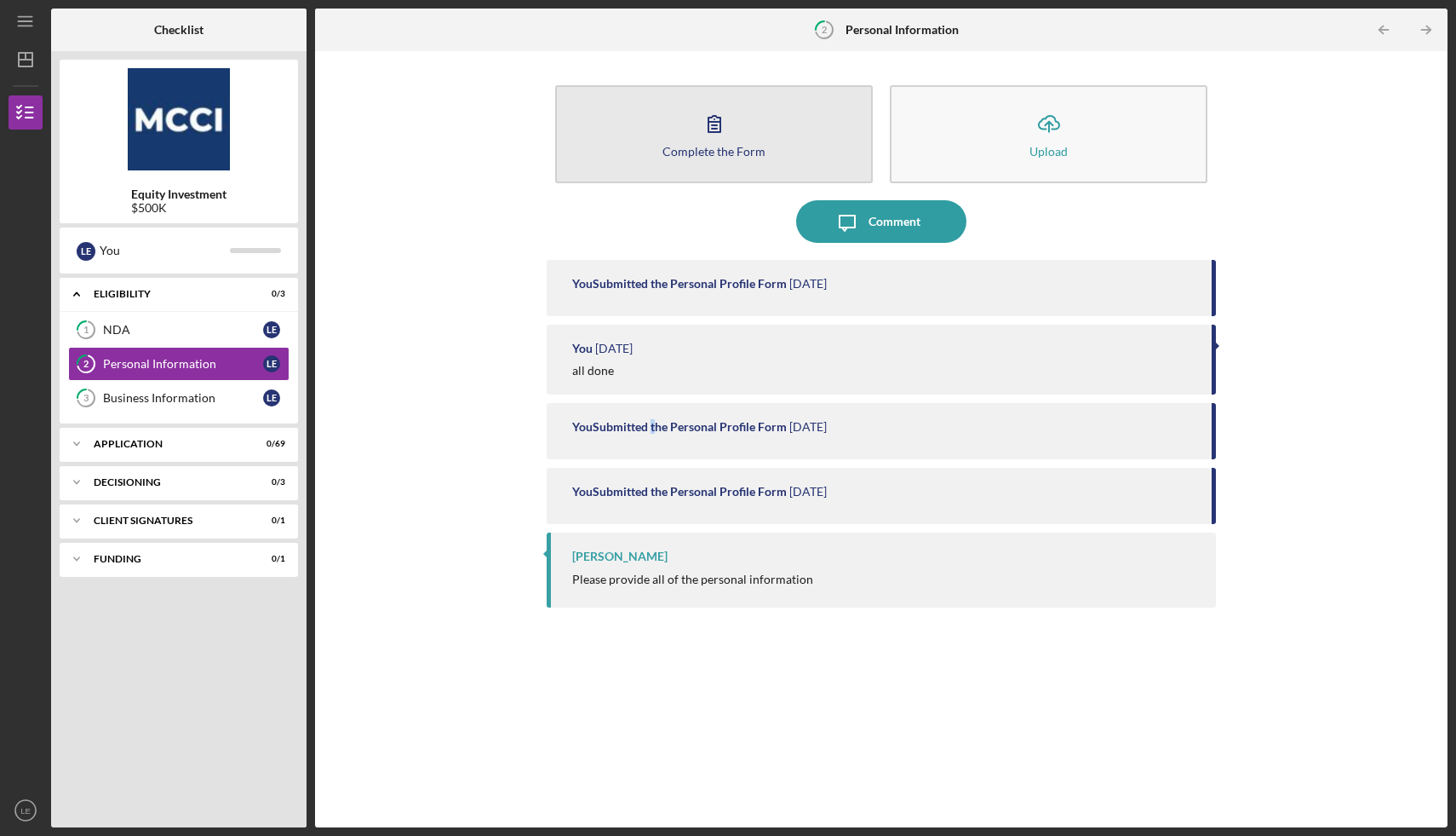
click at [740, 140] on button "Complete the Form Form" at bounding box center [714, 134] width 317 height 98
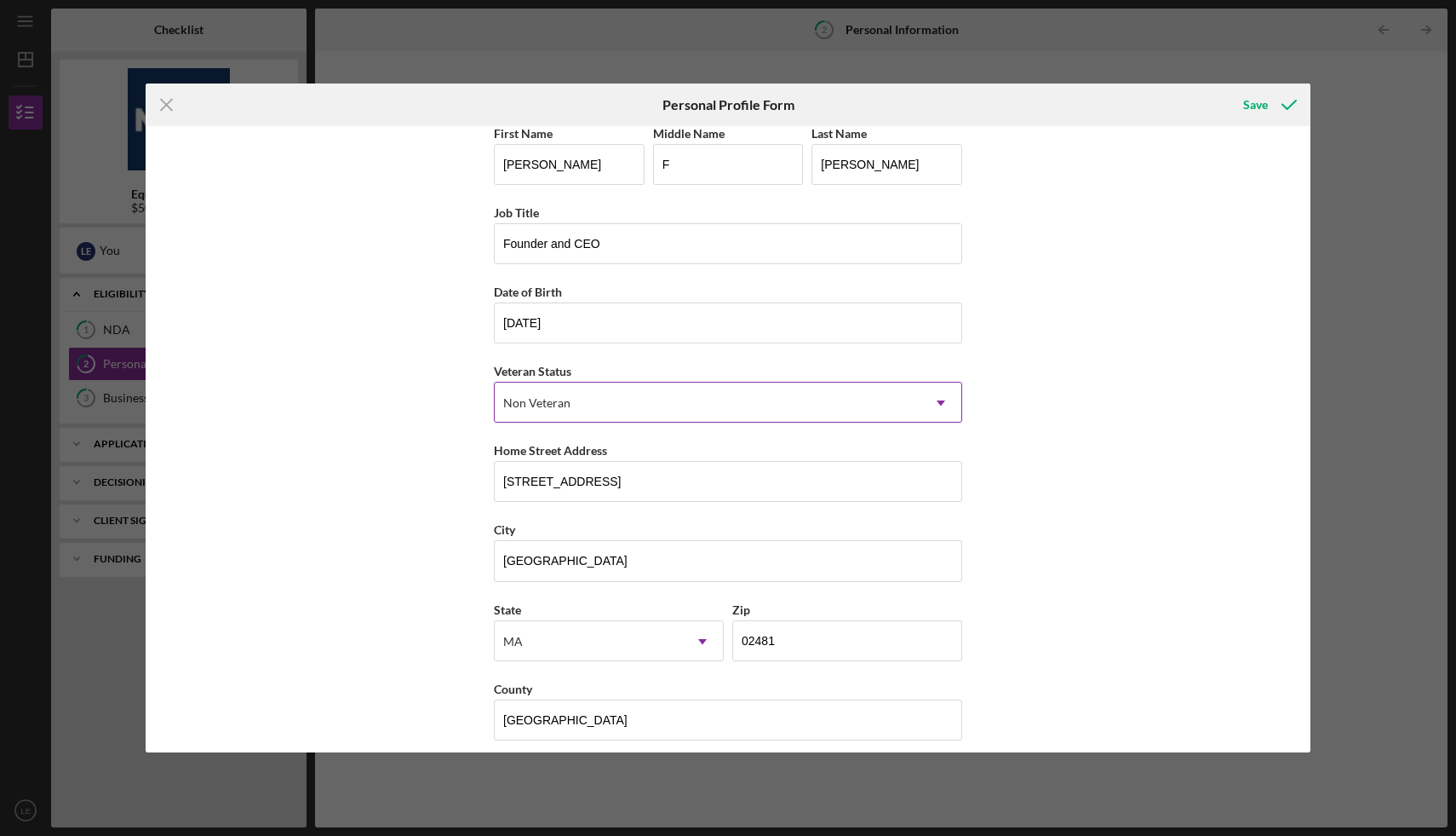
scroll to position [10, 0]
click at [1258, 108] on div "Save" at bounding box center [1255, 105] width 25 height 34
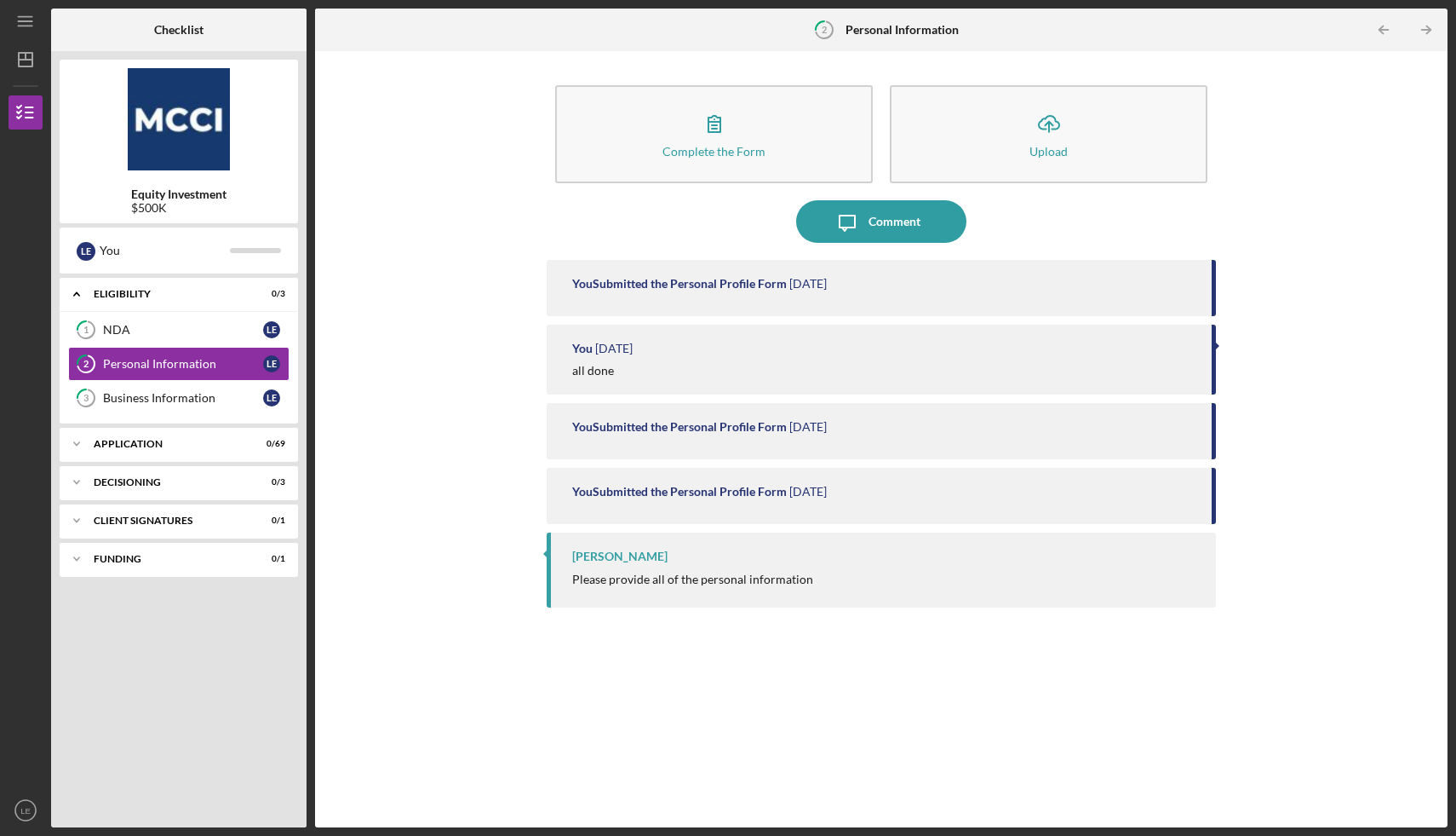
click at [665, 561] on div "[PERSON_NAME]" at bounding box center [884, 556] width 626 height 13
click at [880, 557] on div "[PERSON_NAME]" at bounding box center [884, 556] width 626 height 13
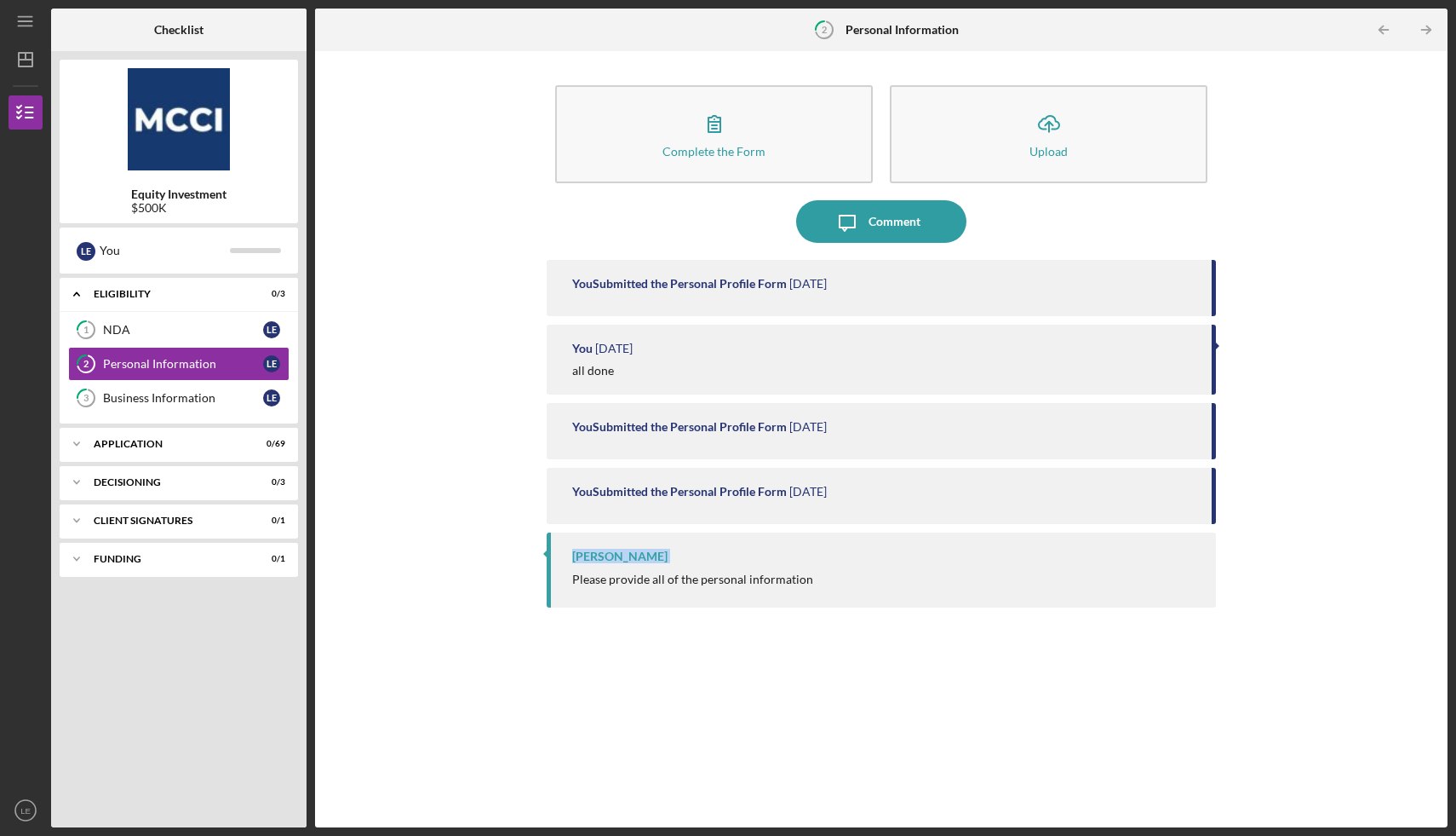
click at [880, 557] on div "[PERSON_NAME]" at bounding box center [884, 556] width 626 height 13
click at [754, 661] on div "You Submitted the Personal Profile Form [DATE] You [DATE] all done You Submitte…" at bounding box center [881, 531] width 669 height 541
click at [909, 217] on div "Comment" at bounding box center [894, 221] width 52 height 43
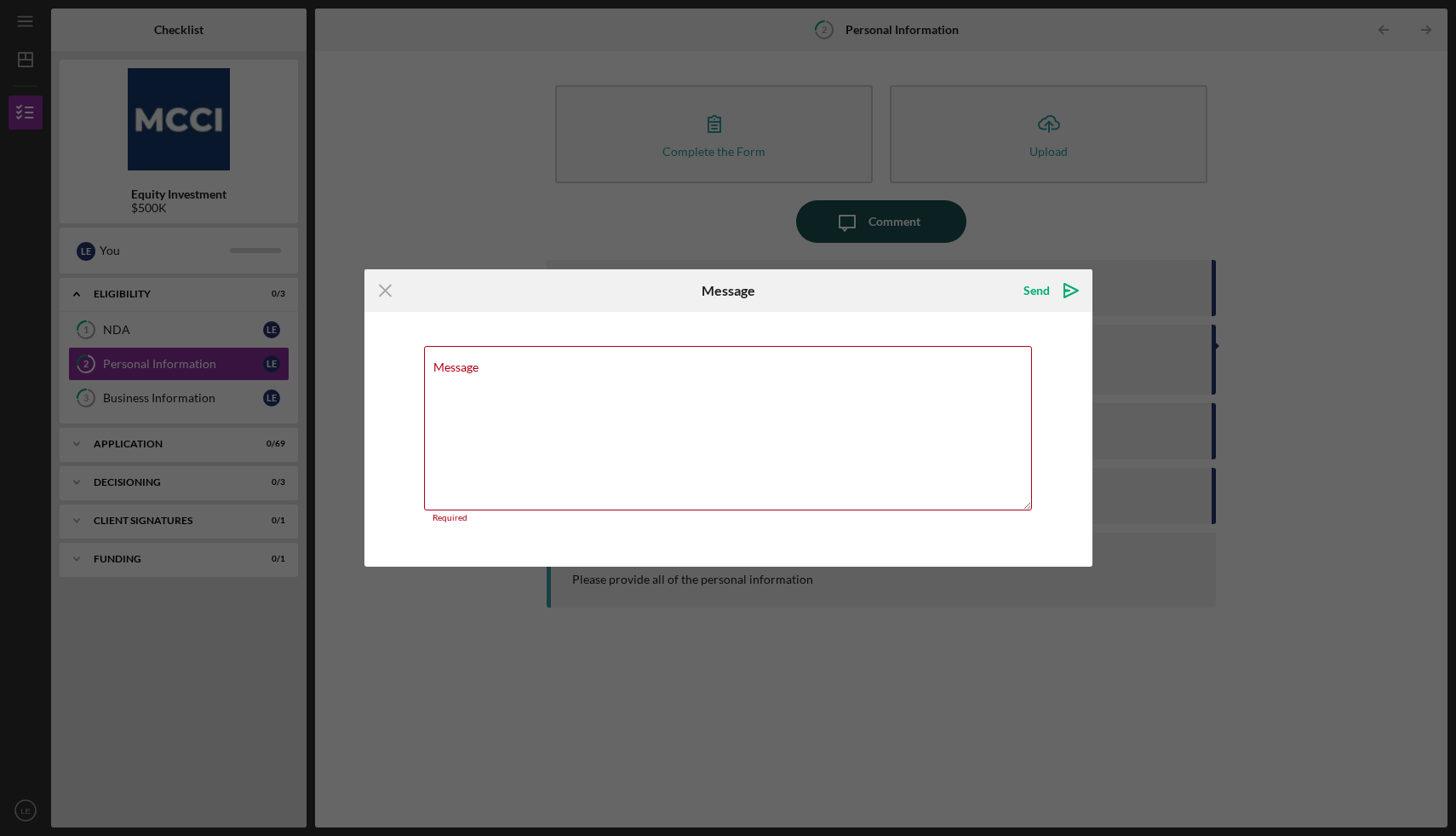
click at [909, 217] on div "Icon/Menu Close Message Send Icon/icon-invite-send Message Required Cancel Send…" at bounding box center [728, 418] width 1456 height 836
click at [387, 293] on line at bounding box center [385, 290] width 11 height 11
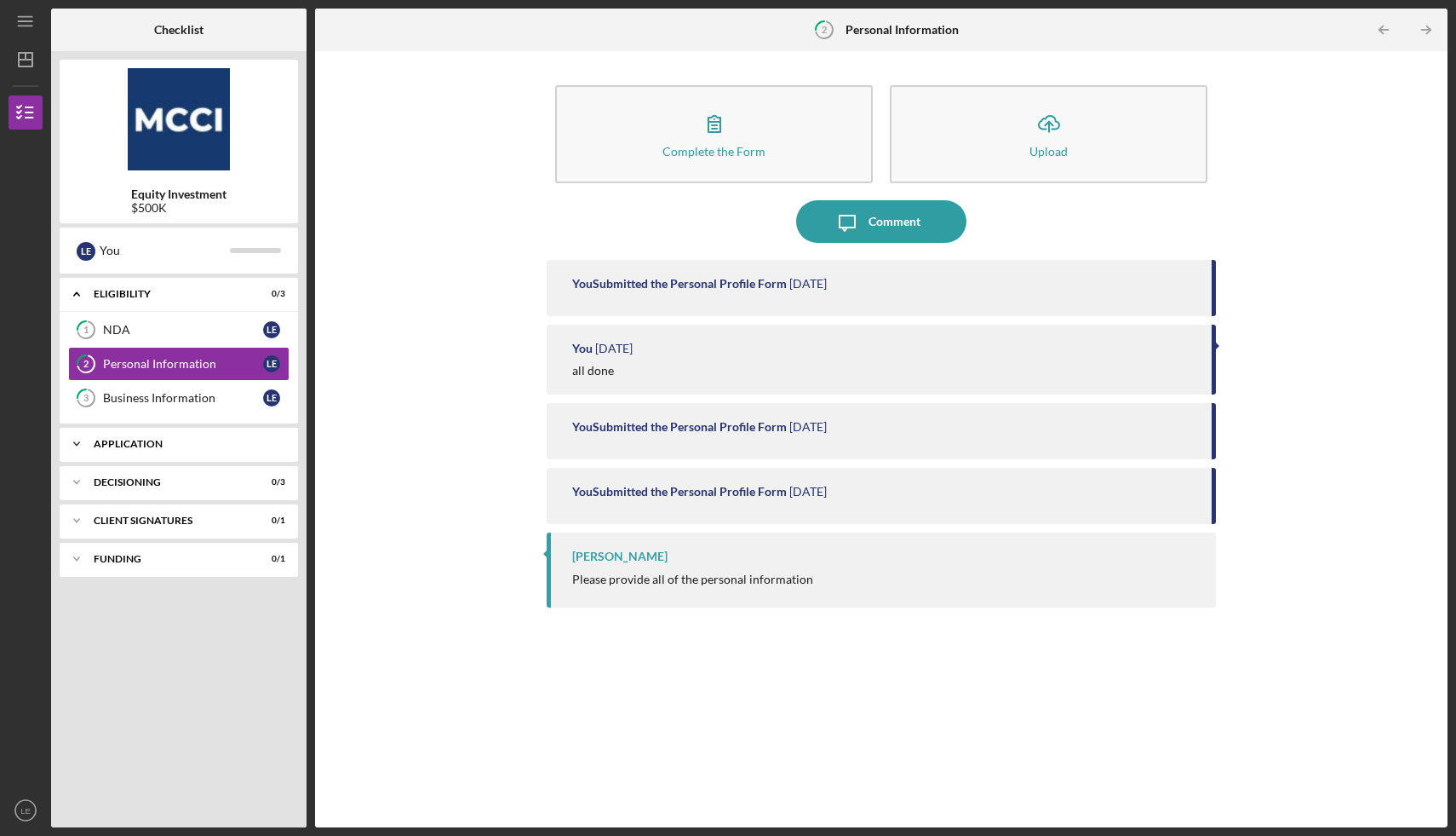
click at [122, 443] on div "Application" at bounding box center [185, 444] width 183 height 11
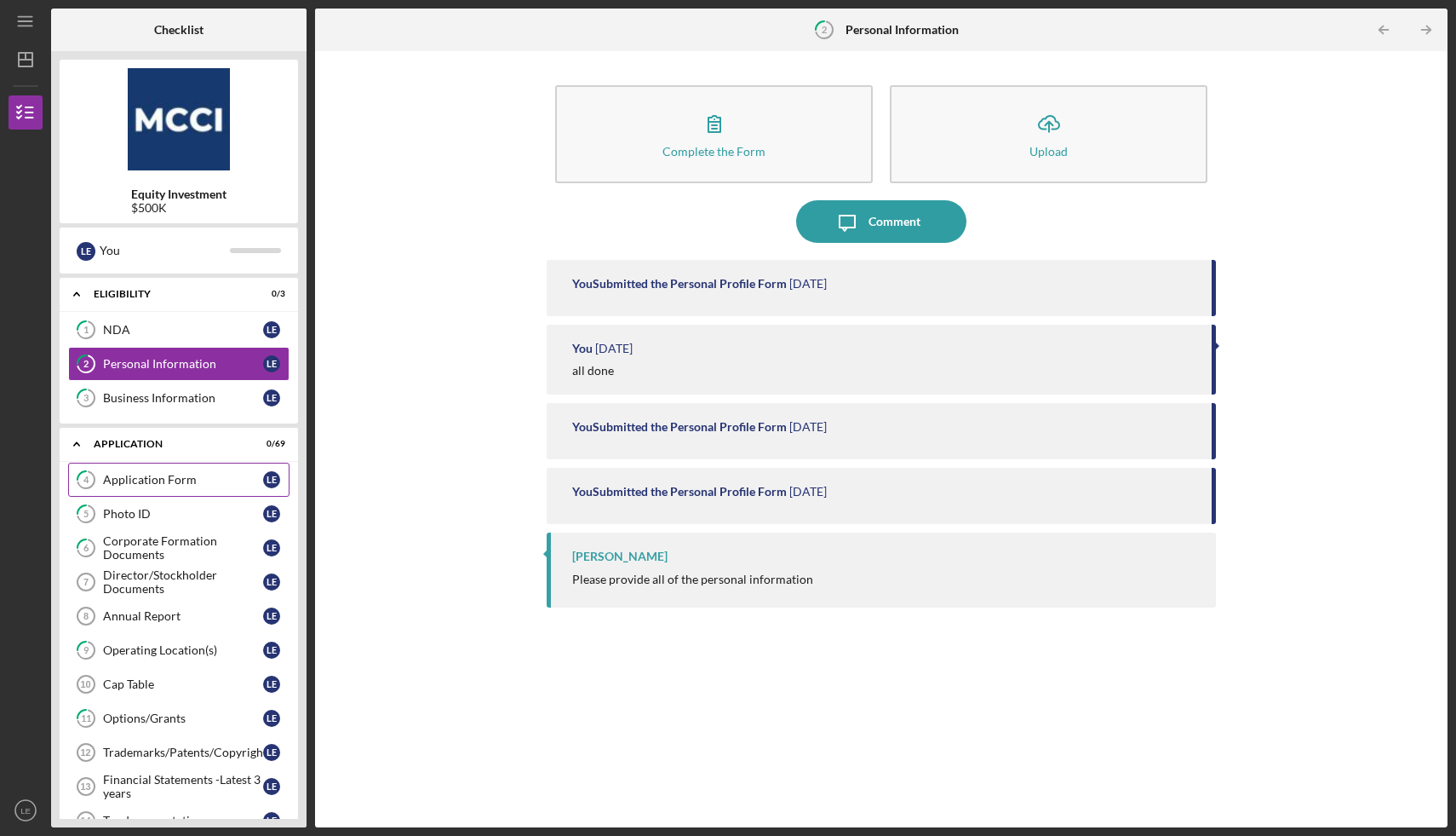
click at [133, 480] on div "Application Form" at bounding box center [183, 479] width 160 height 13
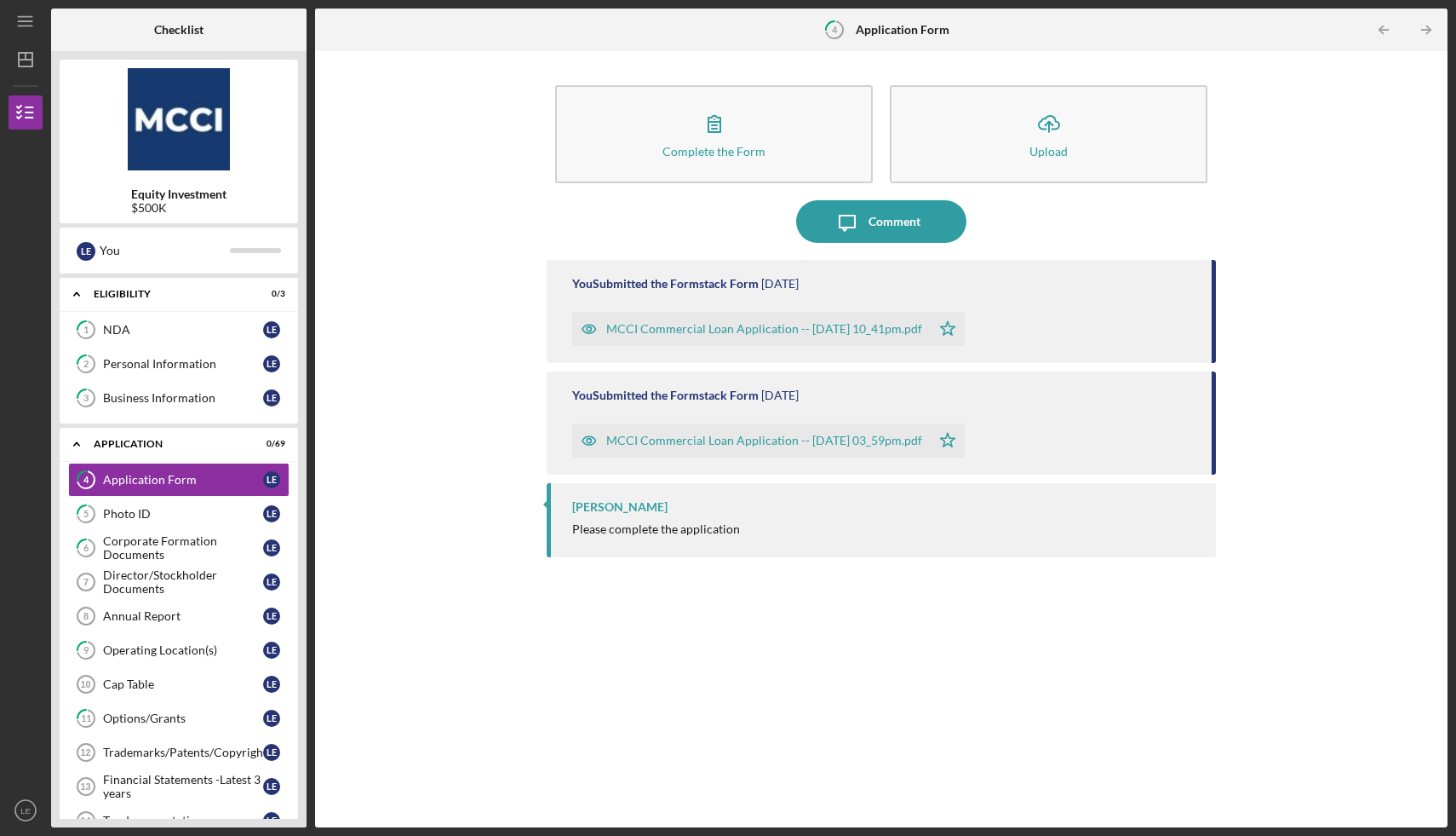
click at [649, 525] on div "Please complete the application" at bounding box center [655, 529] width 167 height 13
click at [647, 496] on div "[PERSON_NAME] Please complete the application" at bounding box center [881, 519] width 669 height 74
click at [156, 513] on div "Photo ID" at bounding box center [183, 514] width 160 height 13
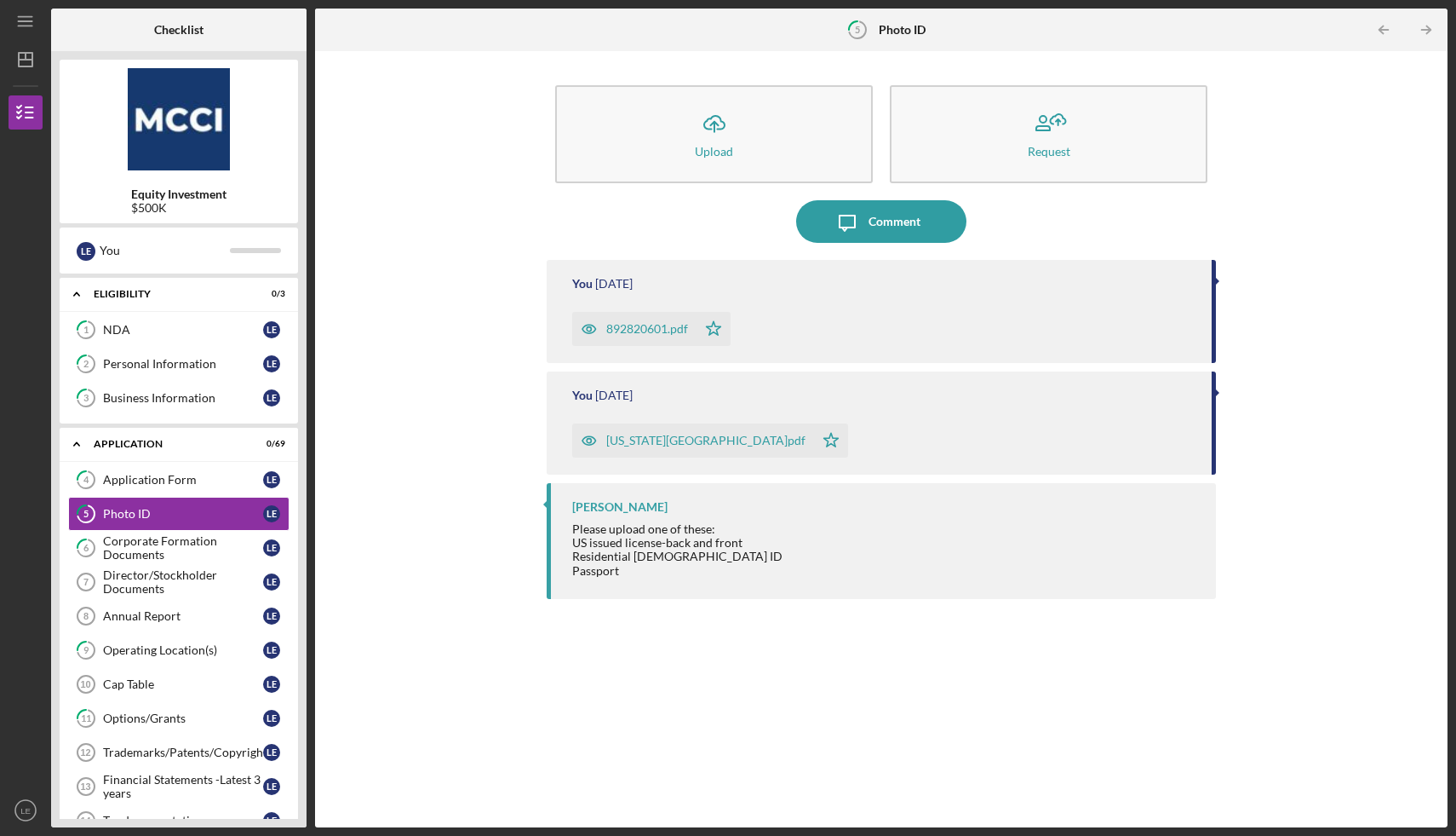
click at [801, 569] on div "Please upload one of these: US issued license-back and front Residential [DEMOG…" at bounding box center [884, 549] width 626 height 55
click at [160, 401] on div "Business Information" at bounding box center [183, 398] width 160 height 13
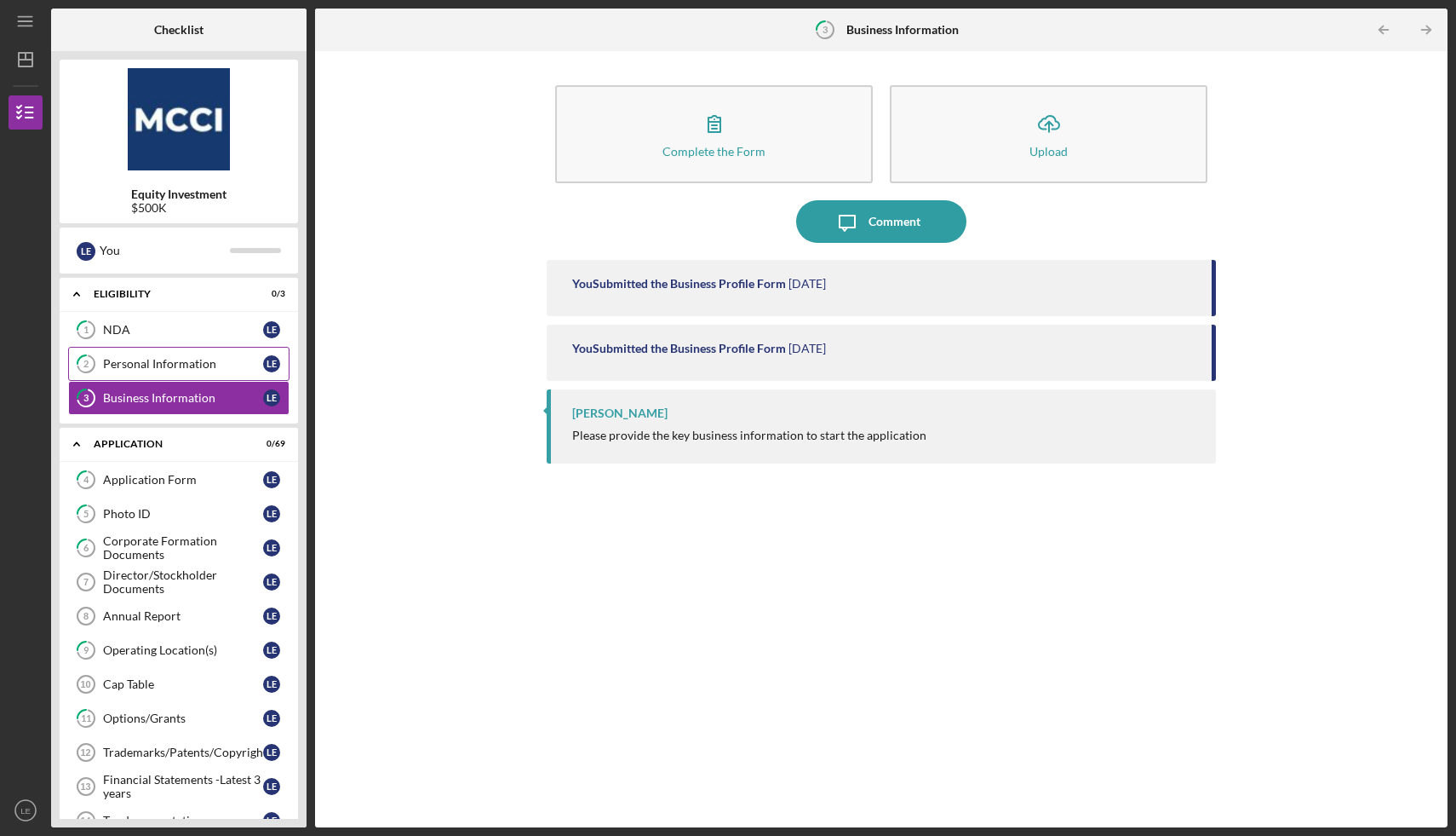
click at [159, 363] on div "Personal Information" at bounding box center [183, 363] width 160 height 13
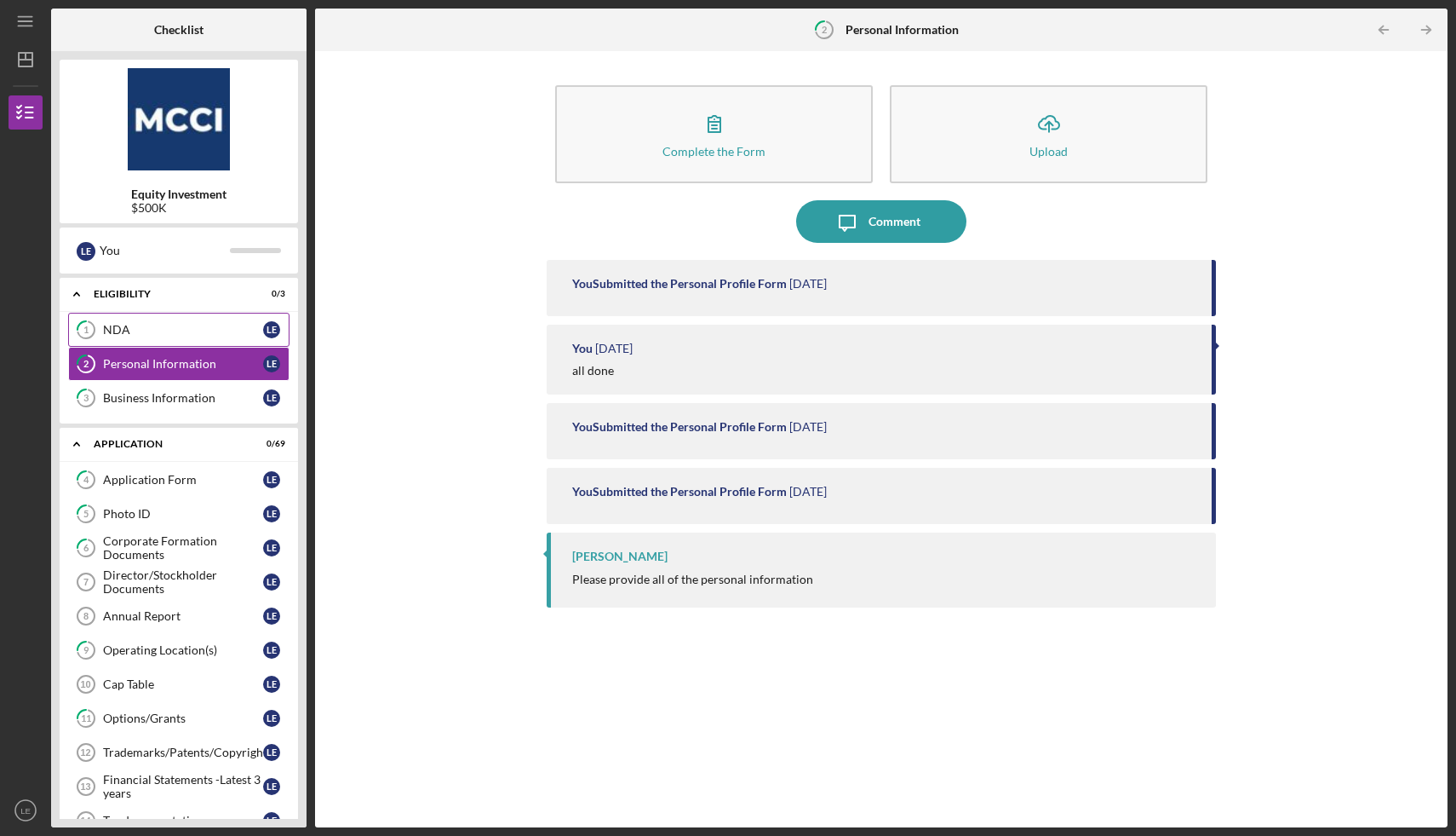
click at [132, 329] on div "NDA" at bounding box center [183, 330] width 160 height 13
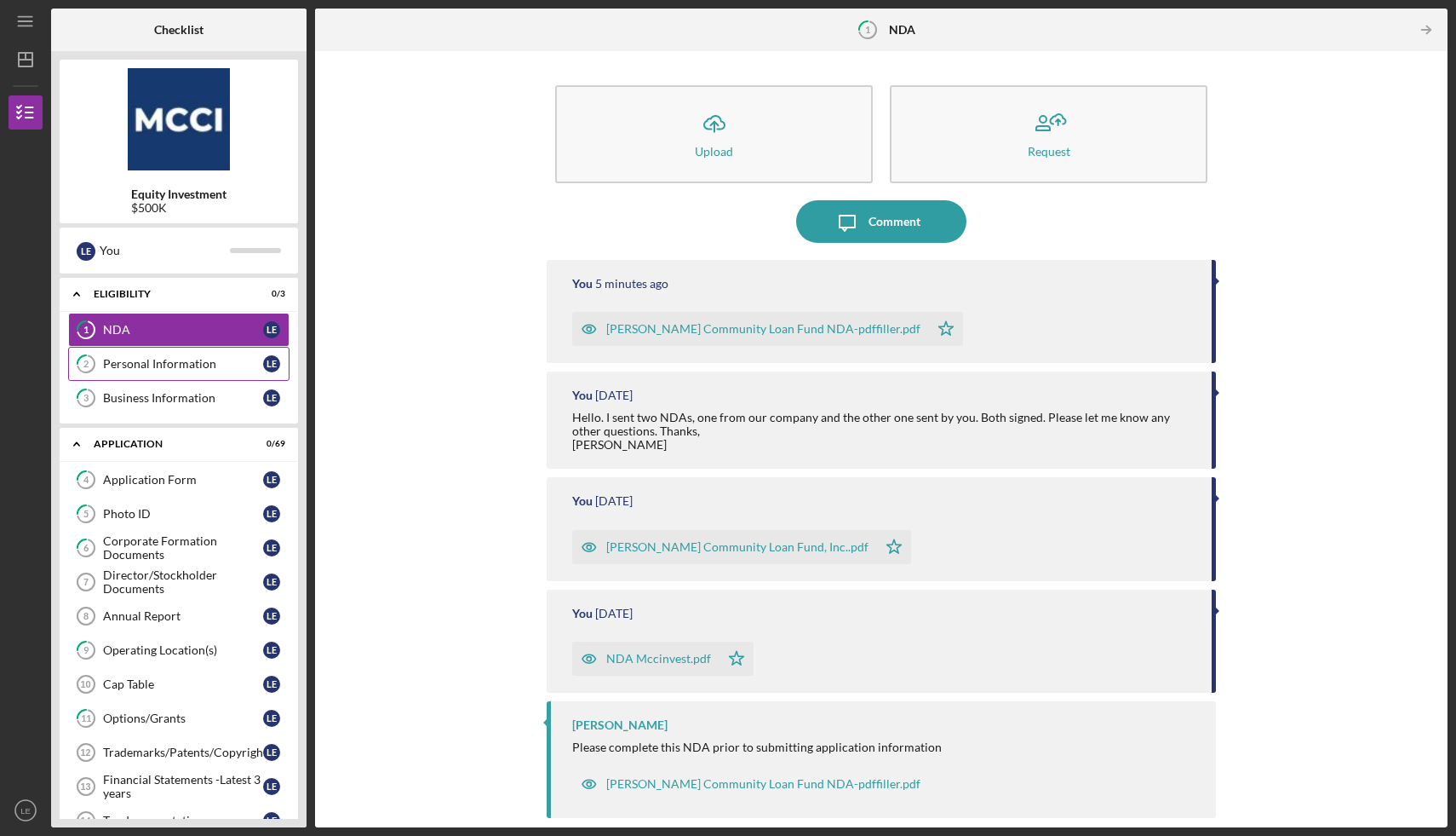
click at [128, 365] on div "Personal Information" at bounding box center [183, 363] width 160 height 13
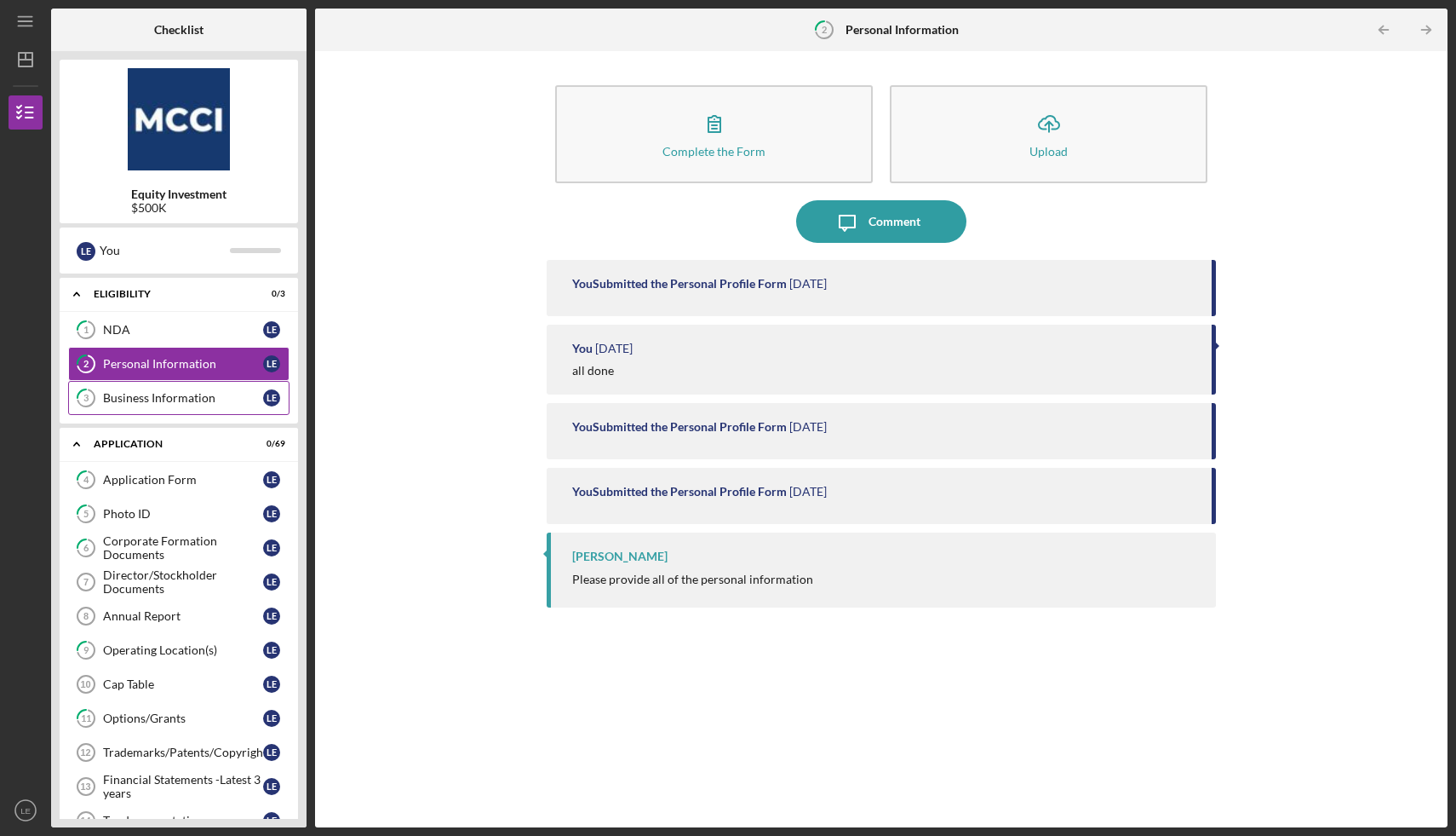
click at [125, 398] on div "Business Information" at bounding box center [183, 398] width 160 height 13
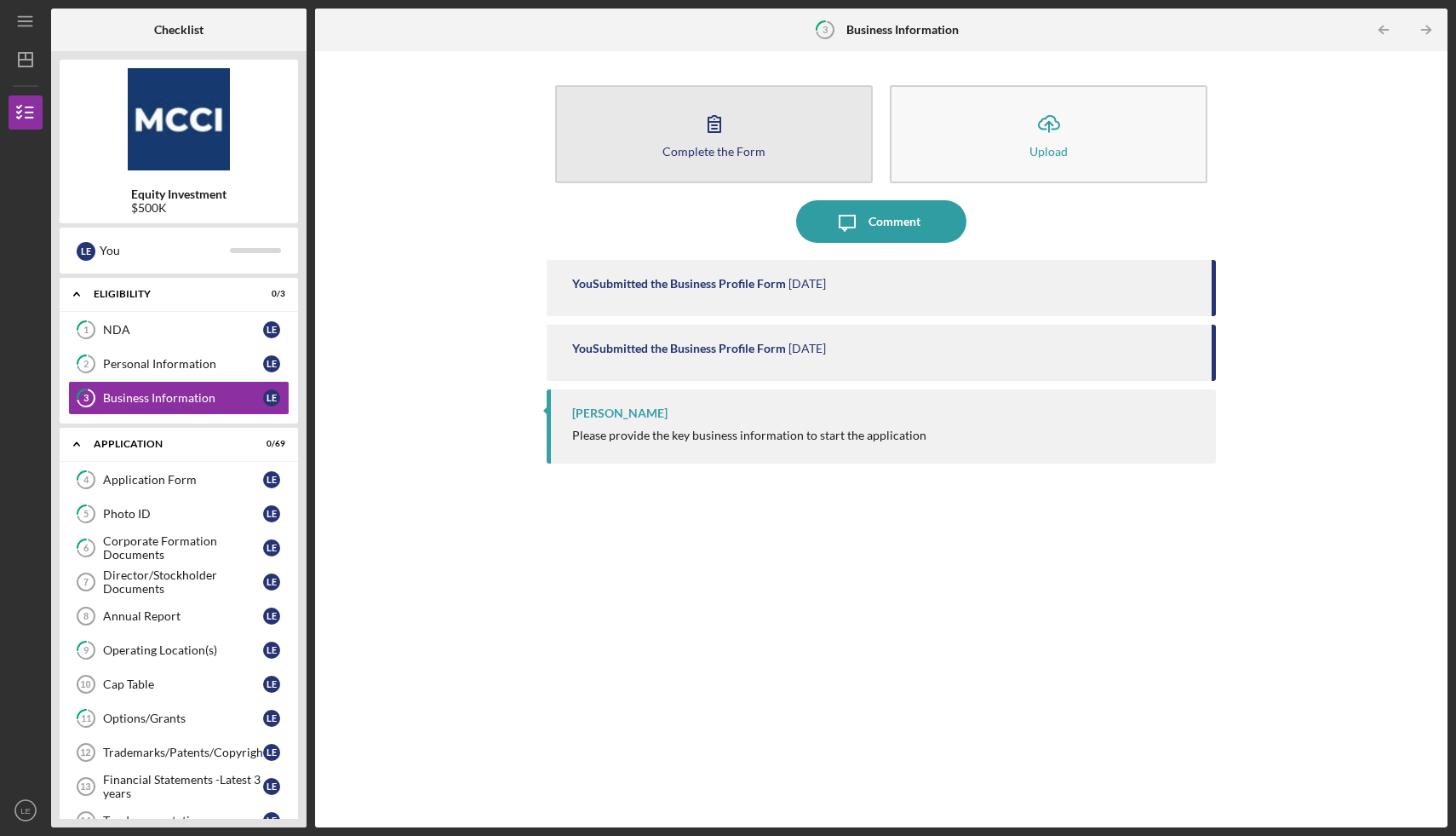
click at [712, 136] on icon "button" at bounding box center [714, 123] width 43 height 43
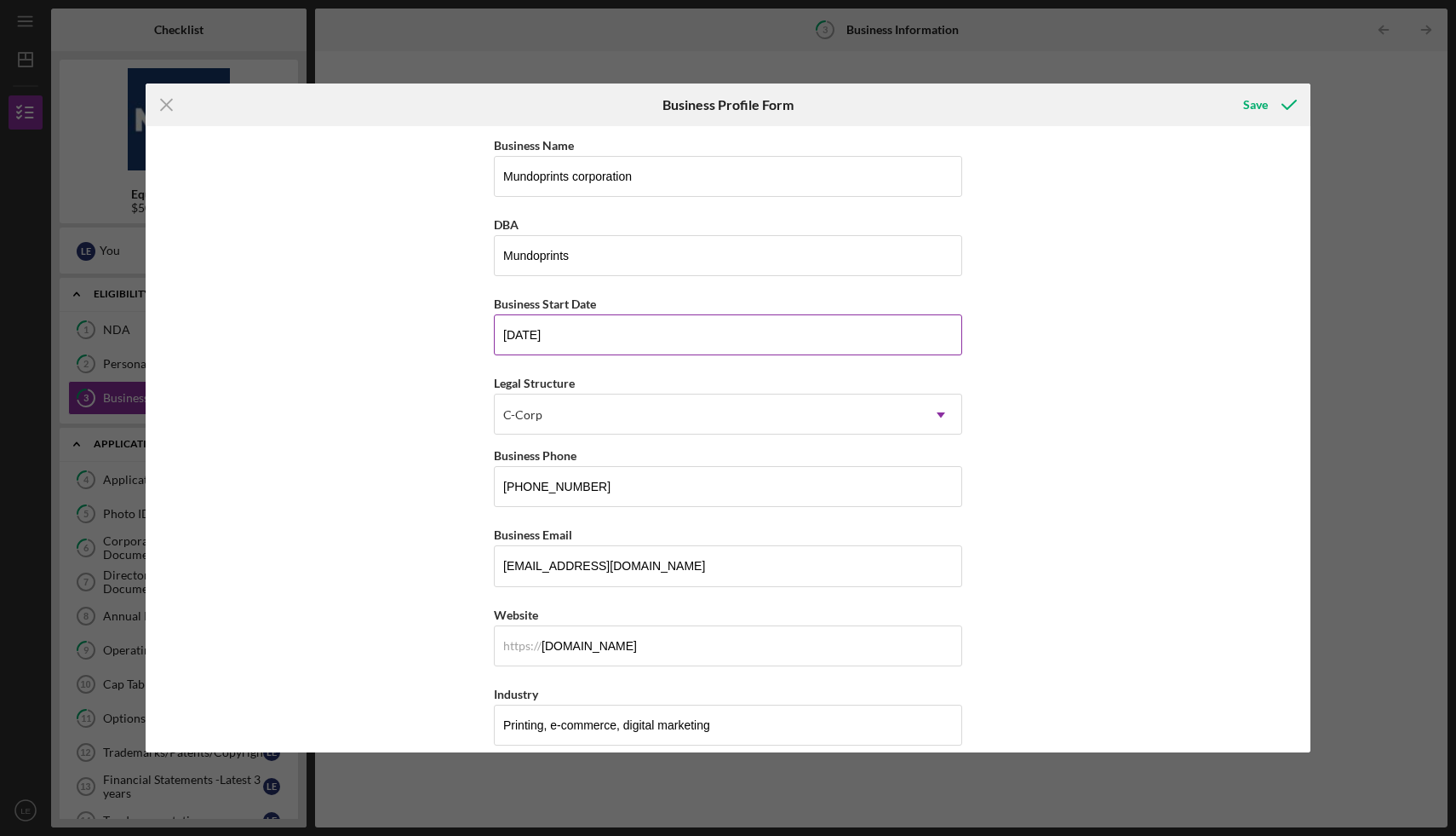
click at [562, 336] on input "[DATE]" at bounding box center [728, 335] width 468 height 41
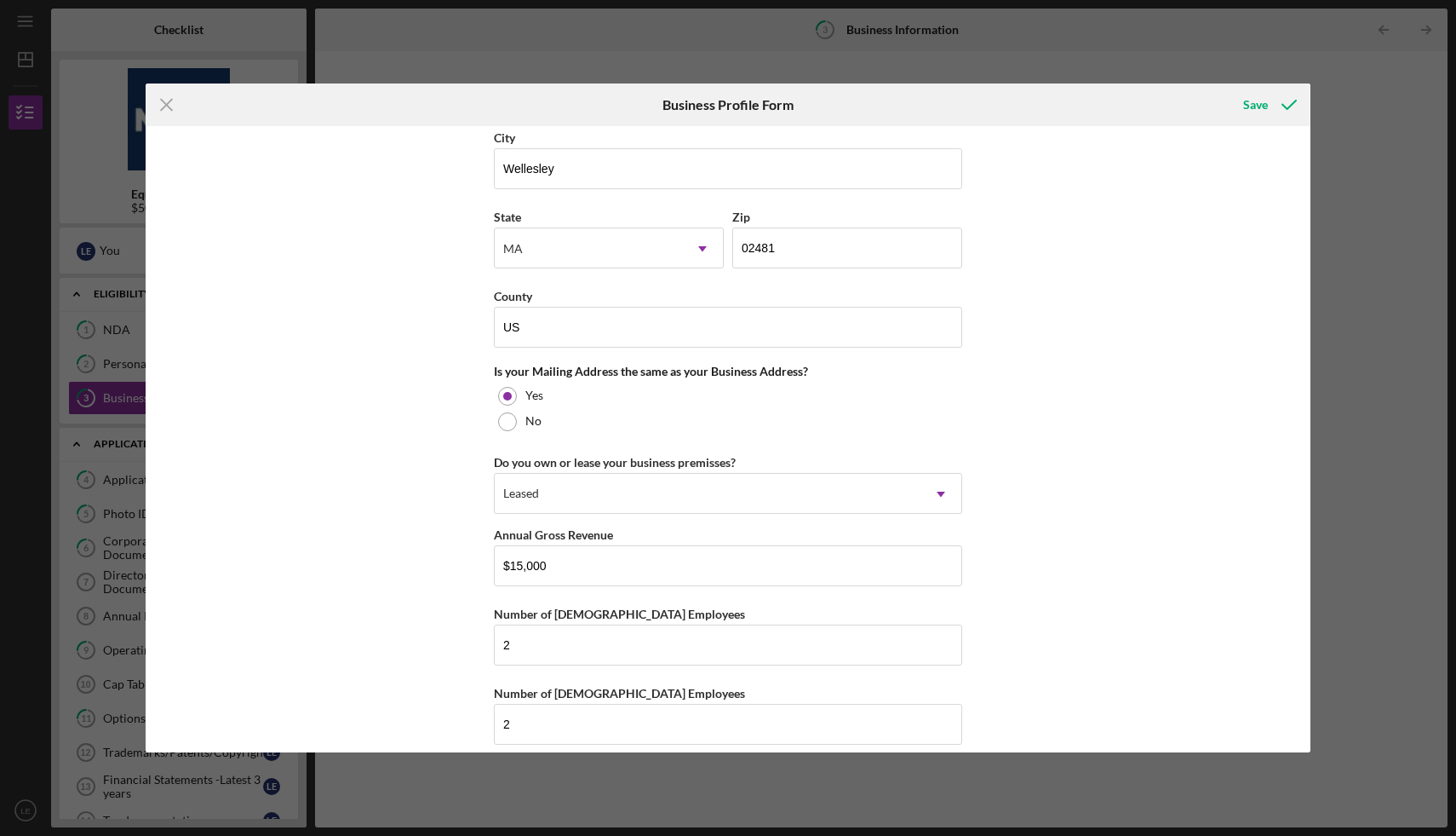
scroll to position [1115, 0]
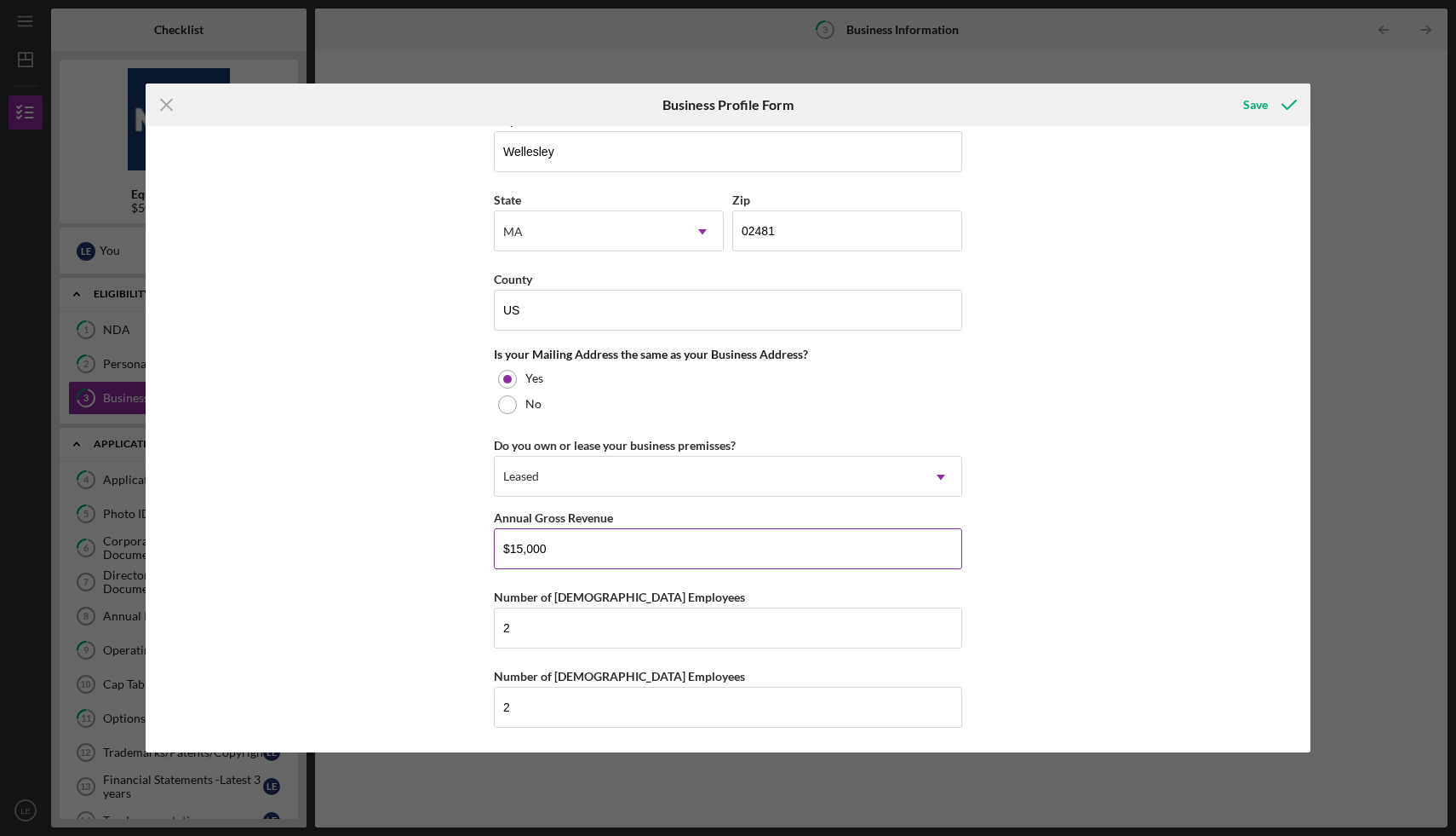
type input "[DATE]"
click at [548, 549] on input "$15,000" at bounding box center [728, 548] width 468 height 41
type input "$1"
type input "$15,000"
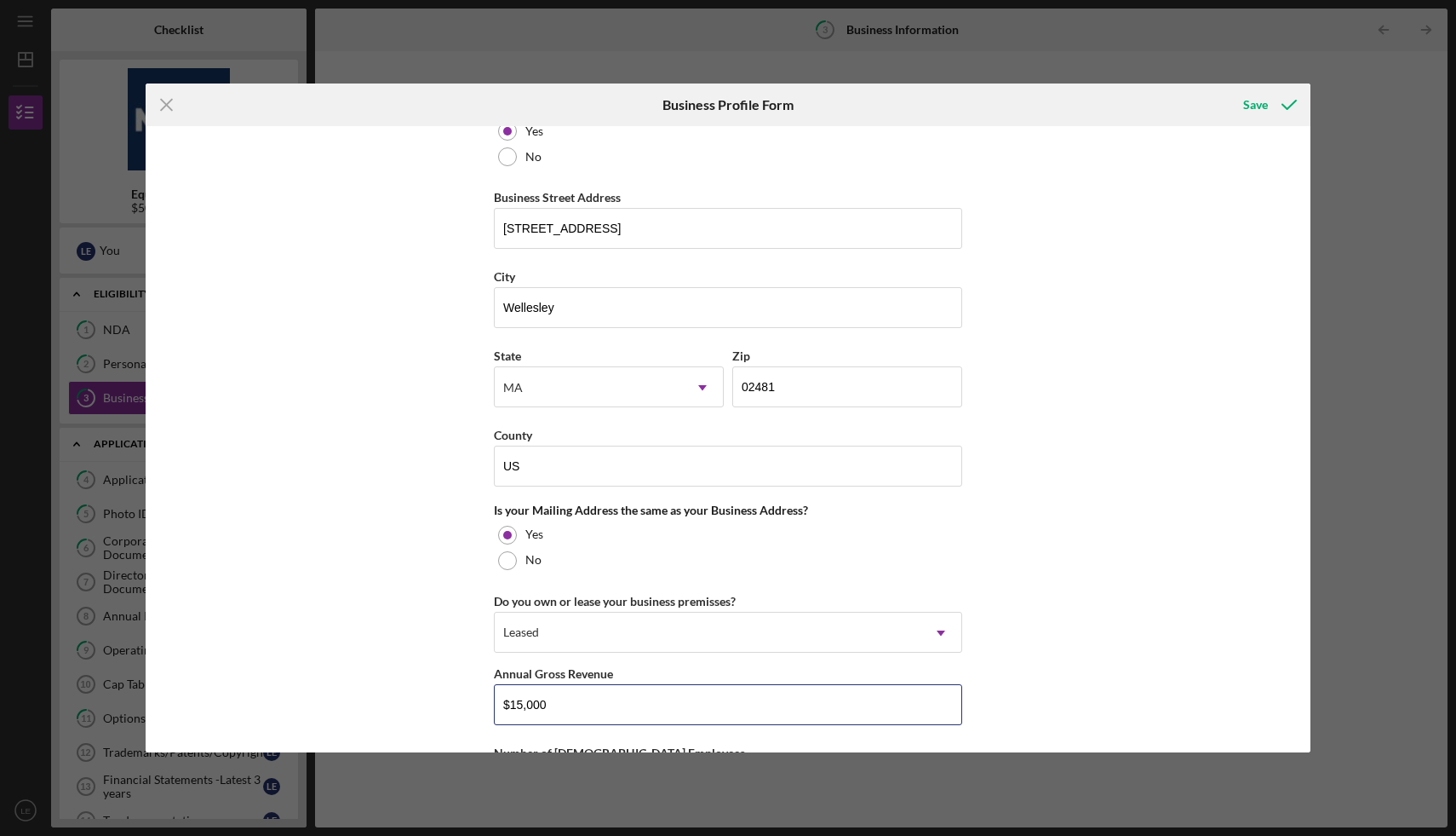
scroll to position [936, 0]
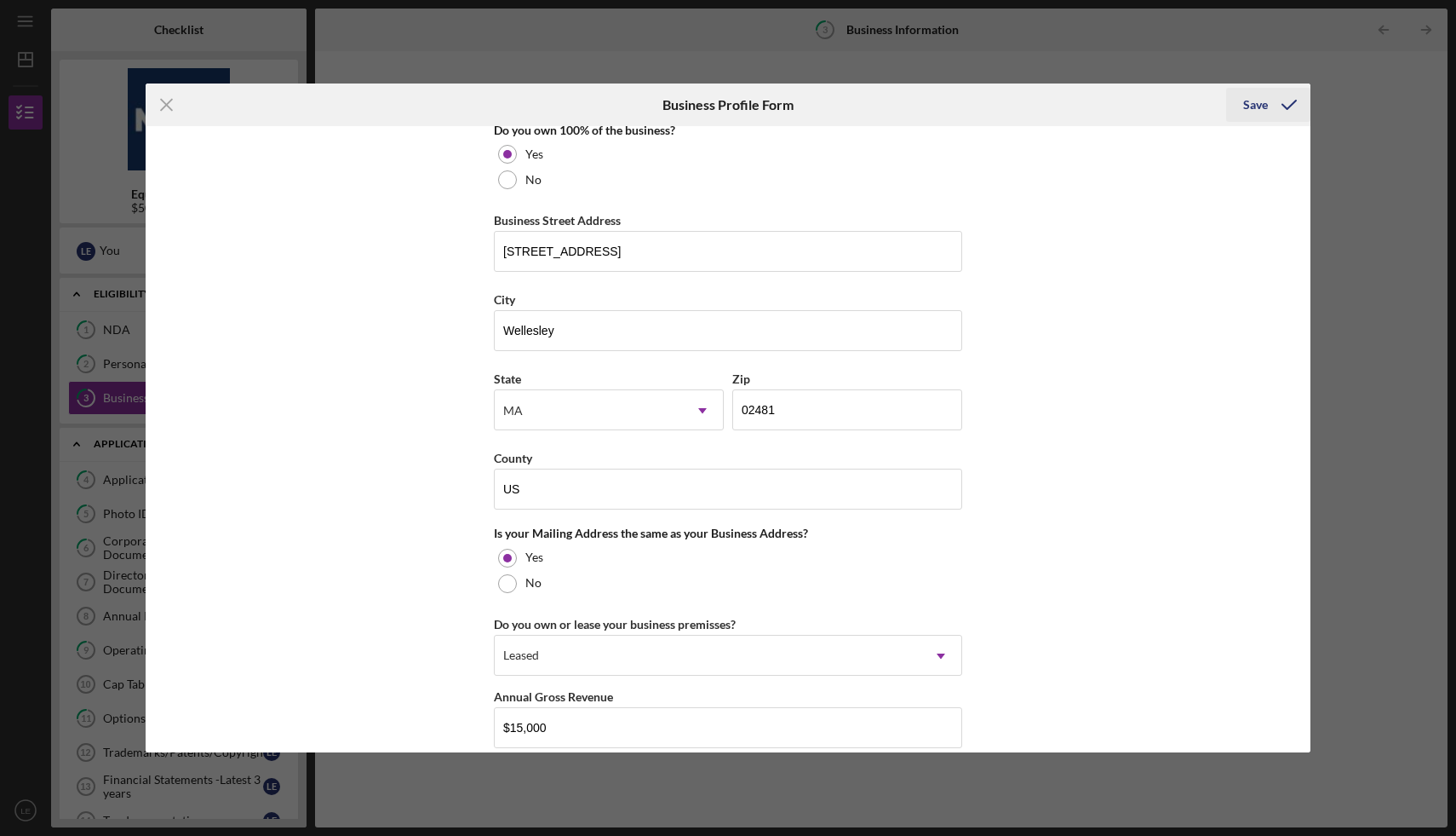
click at [1255, 98] on div "Save" at bounding box center [1255, 105] width 25 height 34
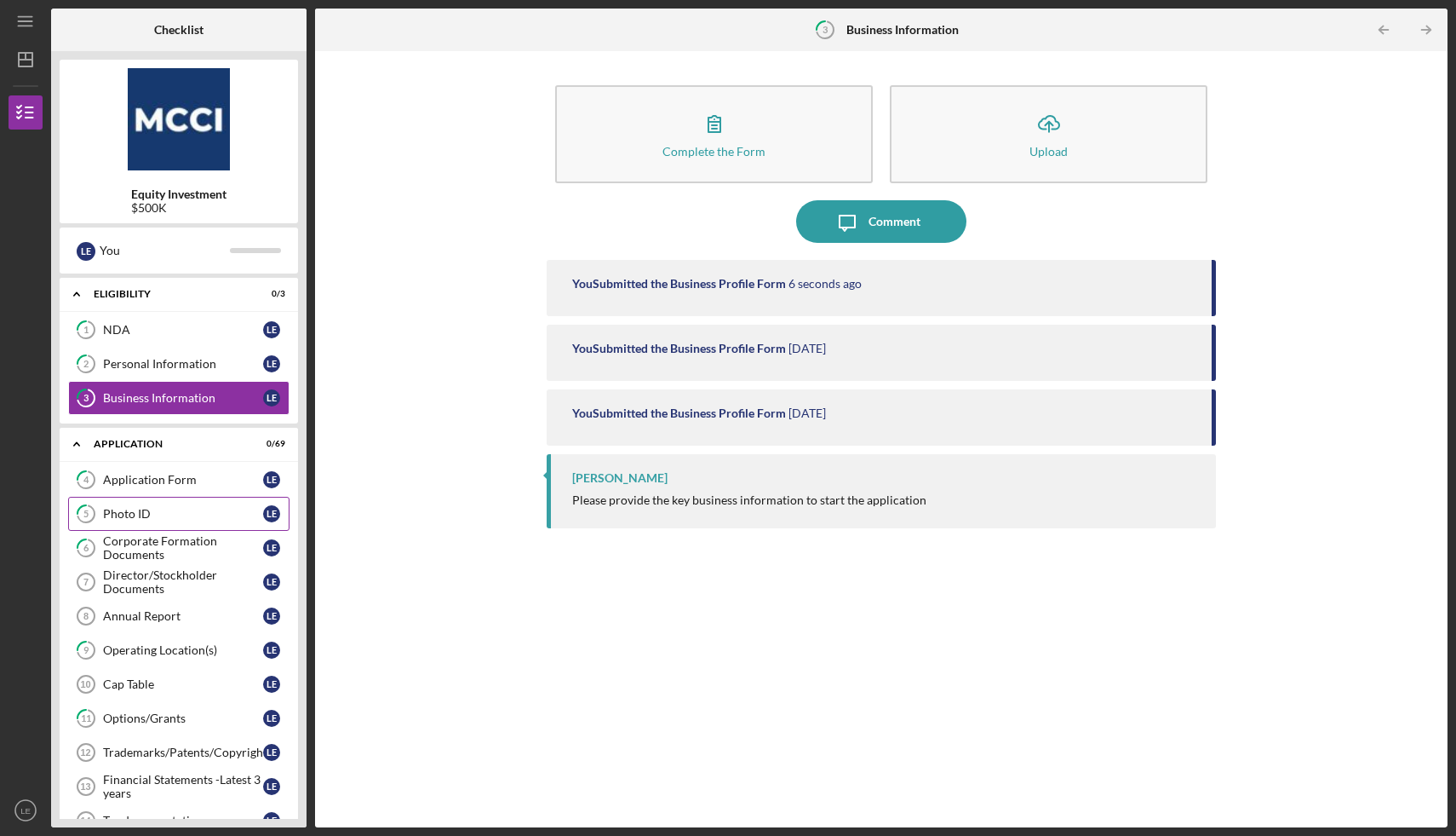
click at [152, 511] on div "Photo ID" at bounding box center [183, 514] width 160 height 13
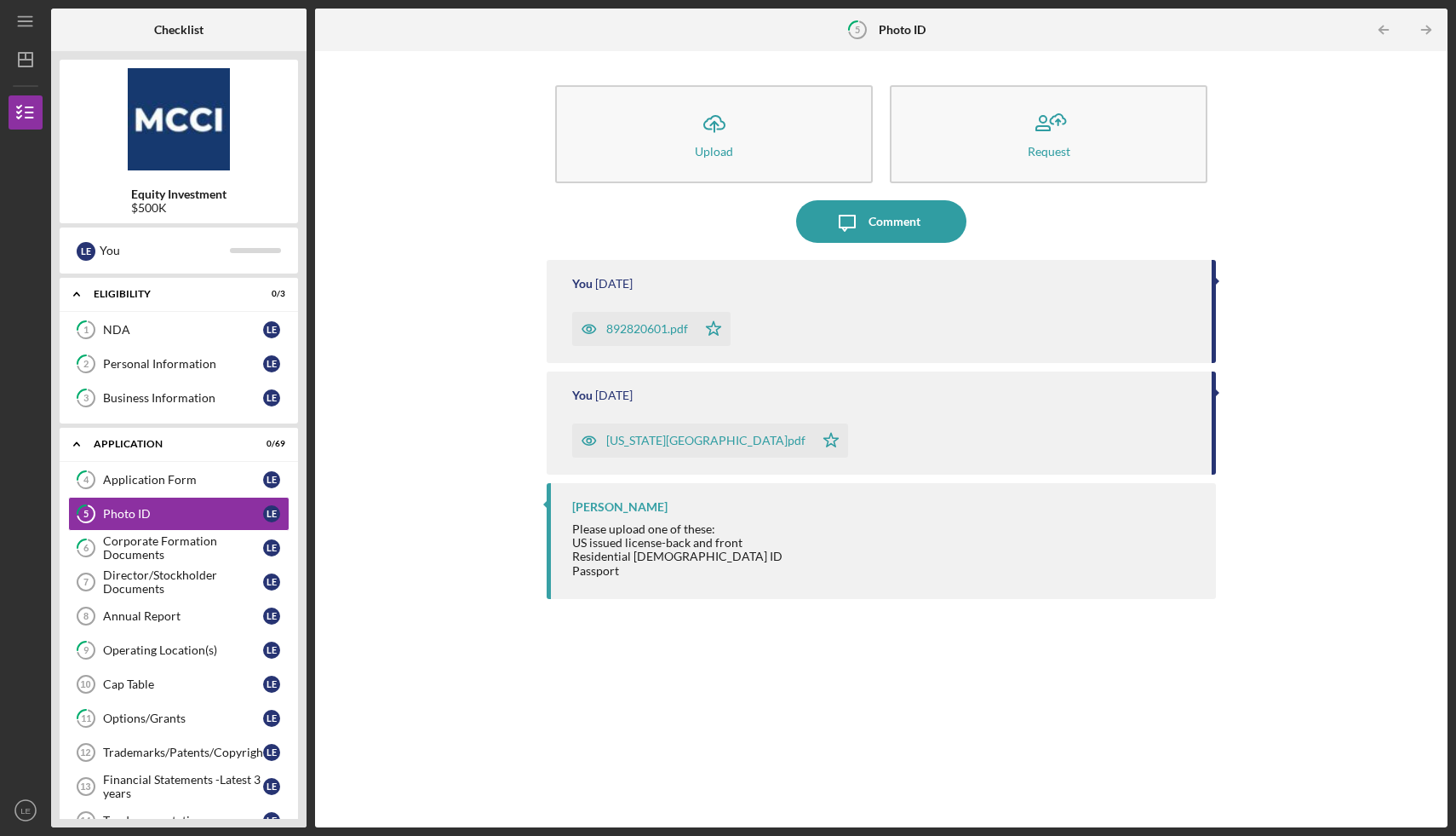
click at [654, 443] on div "[US_STATE][GEOGRAPHIC_DATA]pdf" at bounding box center [706, 440] width 199 height 13
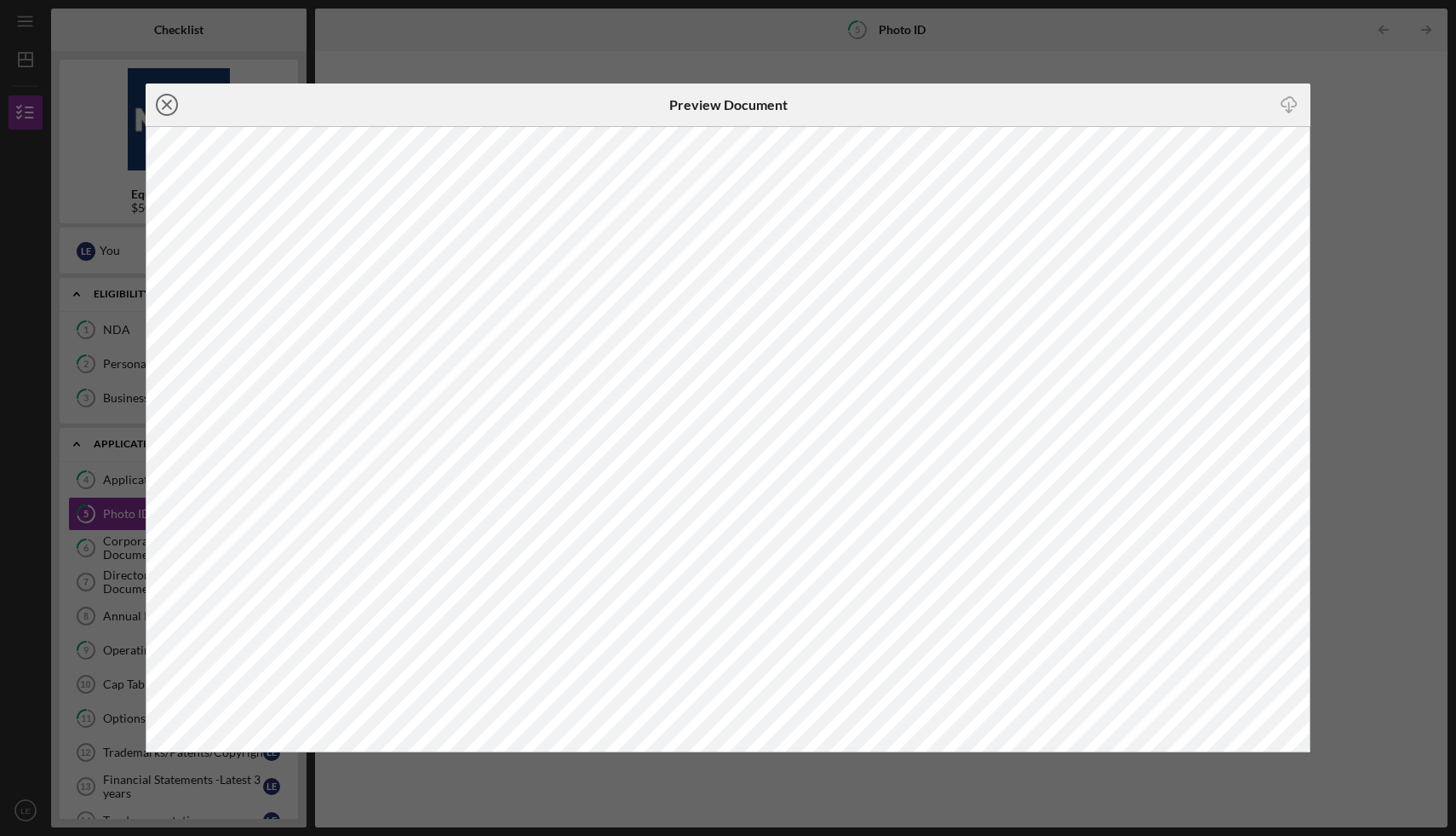
click at [169, 103] on icon "Icon/Close" at bounding box center [166, 104] width 43 height 43
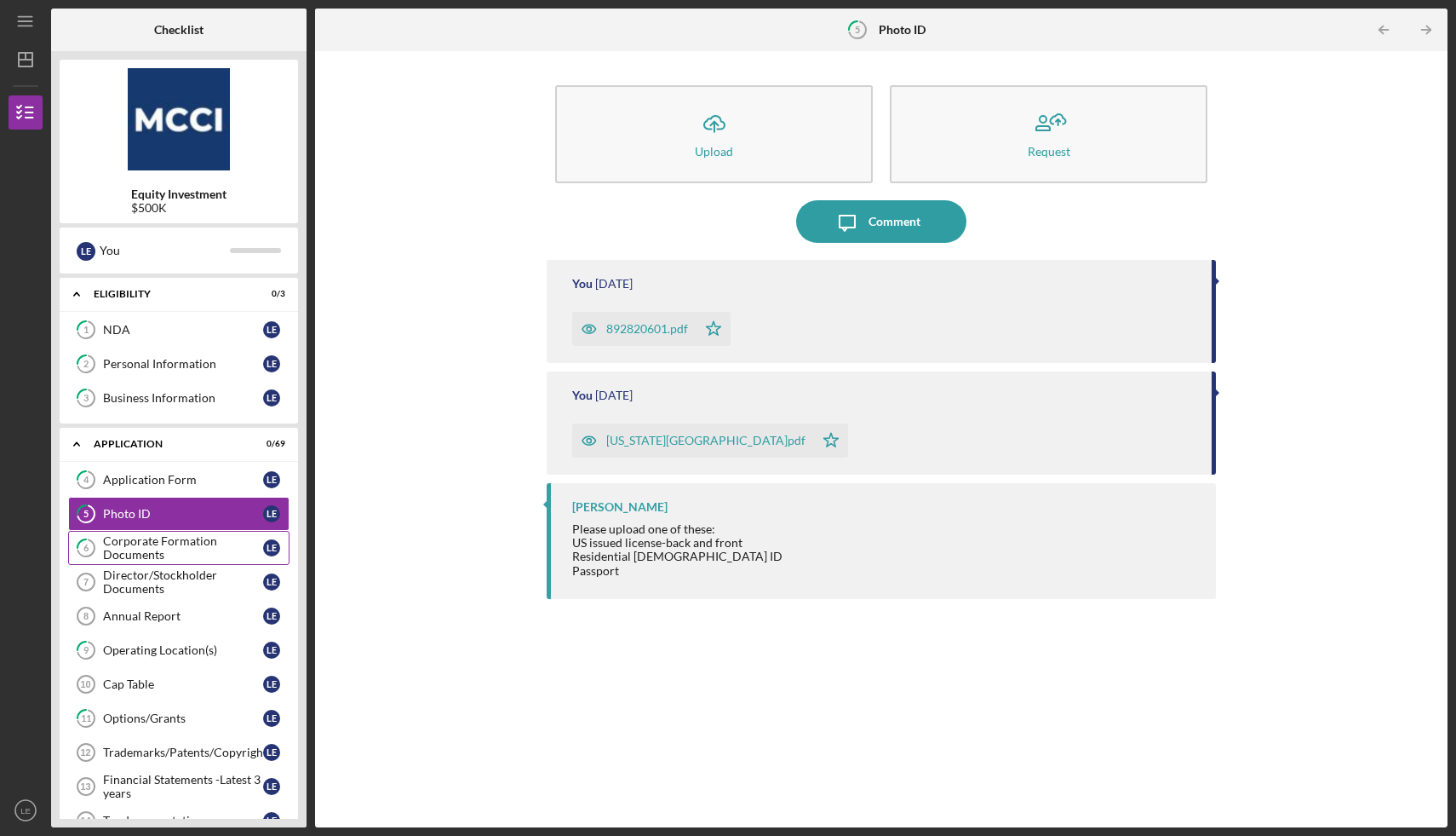
click at [141, 556] on div "Corporate Formation Documents" at bounding box center [183, 547] width 160 height 27
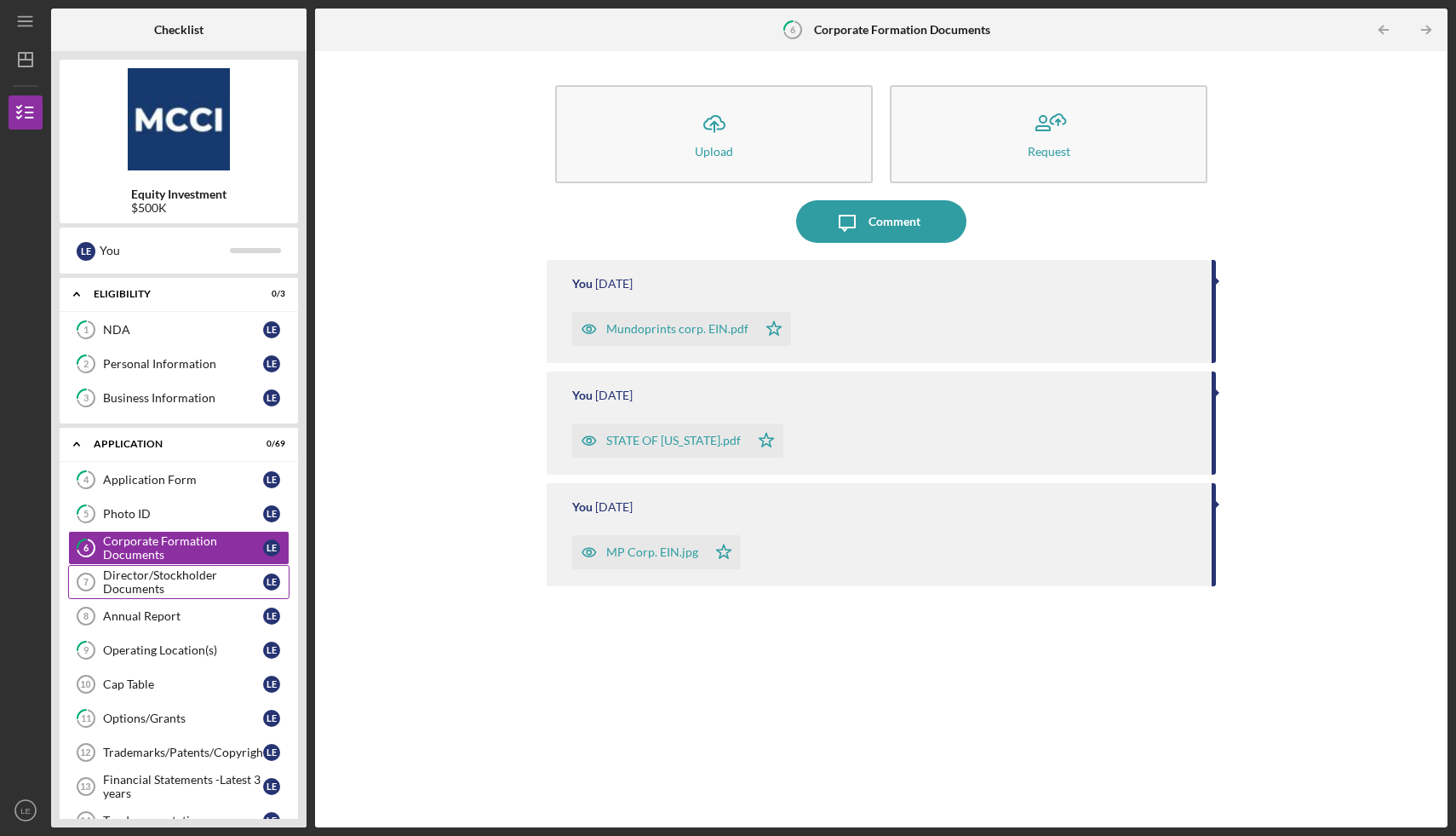
click at [136, 582] on div "Director/Stockholder Documents" at bounding box center [183, 582] width 160 height 27
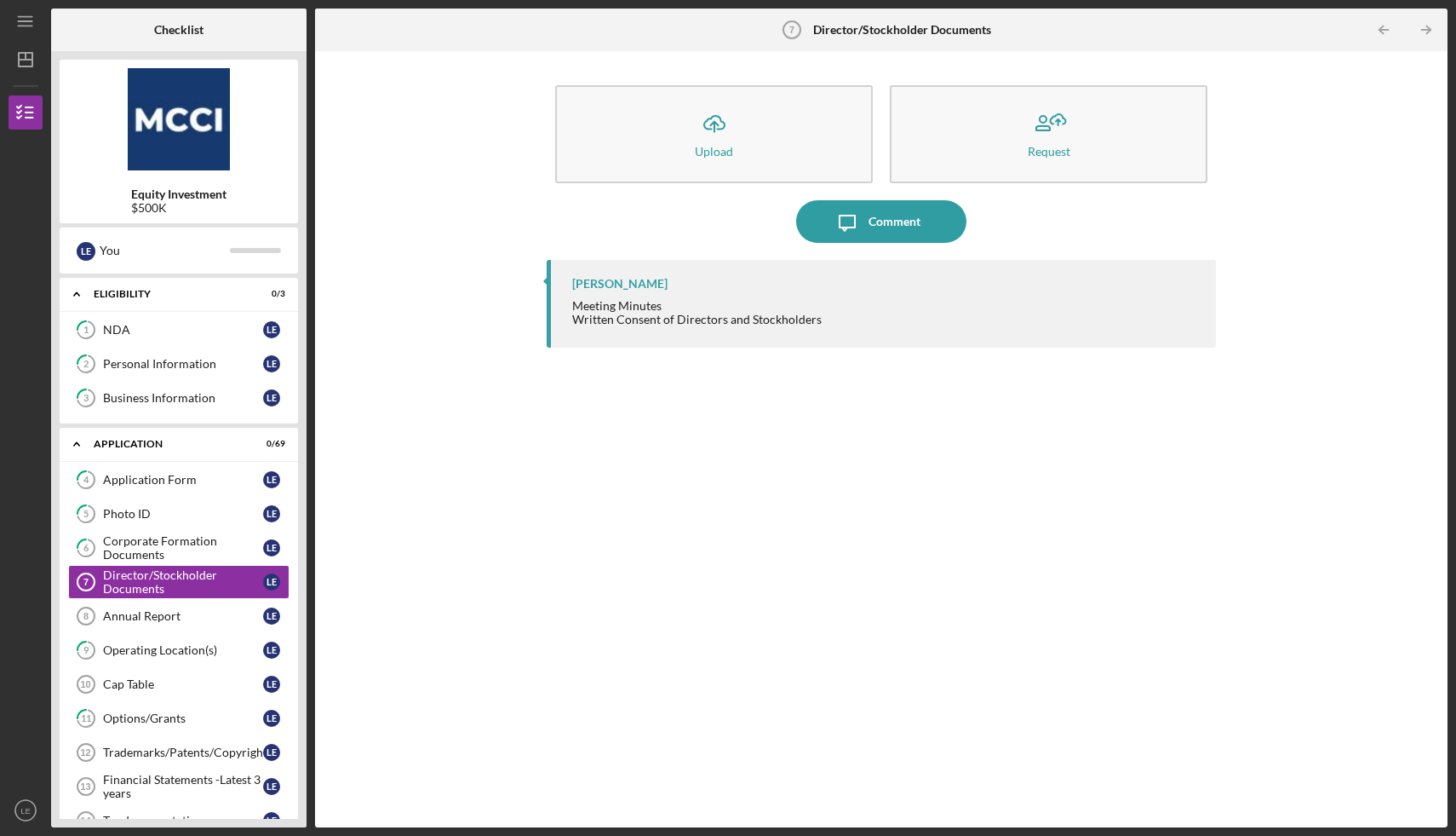
click at [636, 309] on div "Meeting Minutes Written Consent of Directors and Stockholders" at bounding box center [696, 313] width 250 height 27
click at [674, 320] on div "Meeting Minutes Written Consent of Directors and Stockholders" at bounding box center [696, 313] width 250 height 27
click at [144, 577] on div "Director/Stockholder Documents" at bounding box center [183, 582] width 160 height 27
click at [23, 19] on icon "Icon/Menu" at bounding box center [26, 22] width 38 height 38
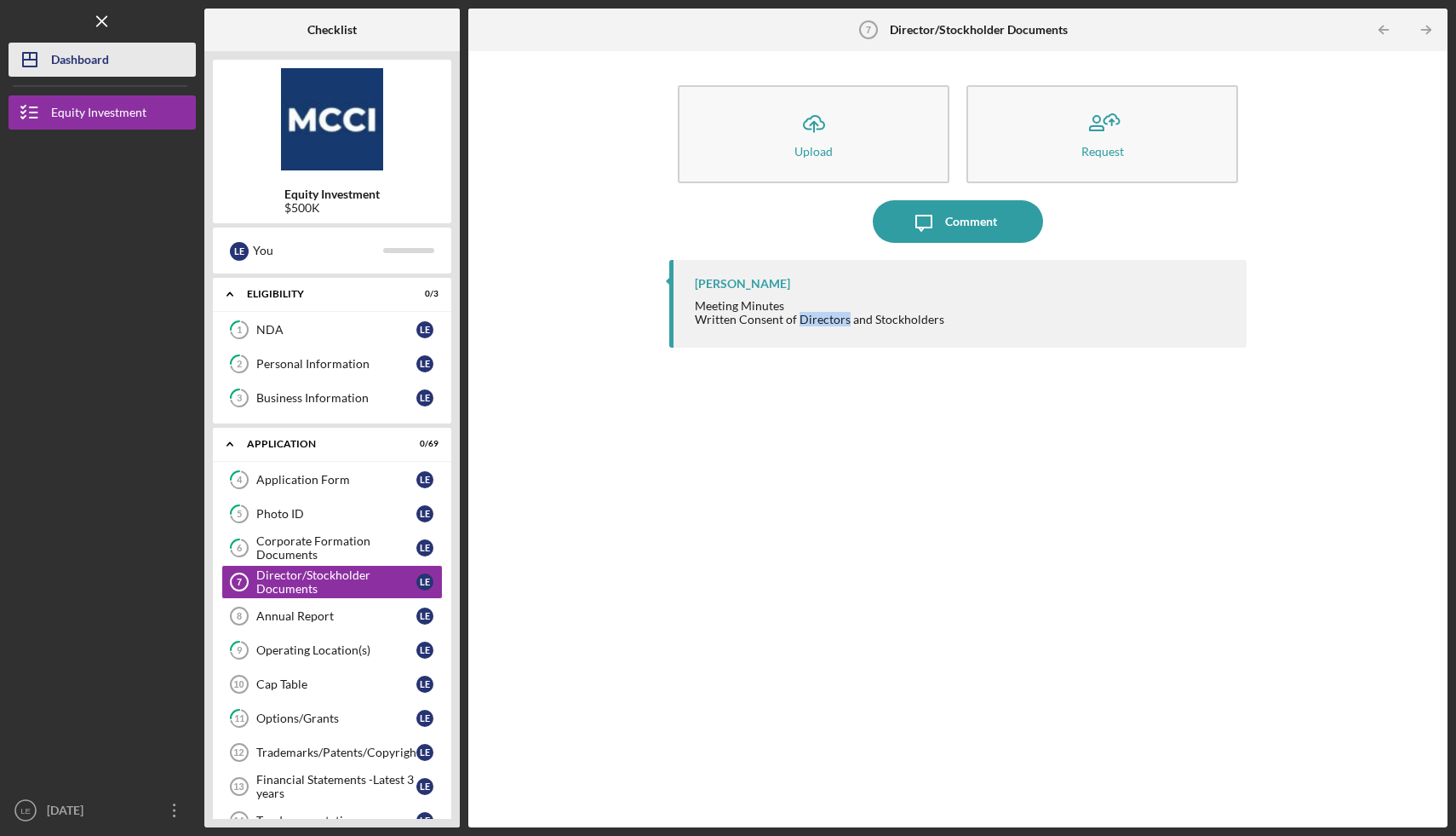
click at [60, 60] on div "Dashboard" at bounding box center [79, 62] width 58 height 38
